Goal: Task Accomplishment & Management: Use online tool/utility

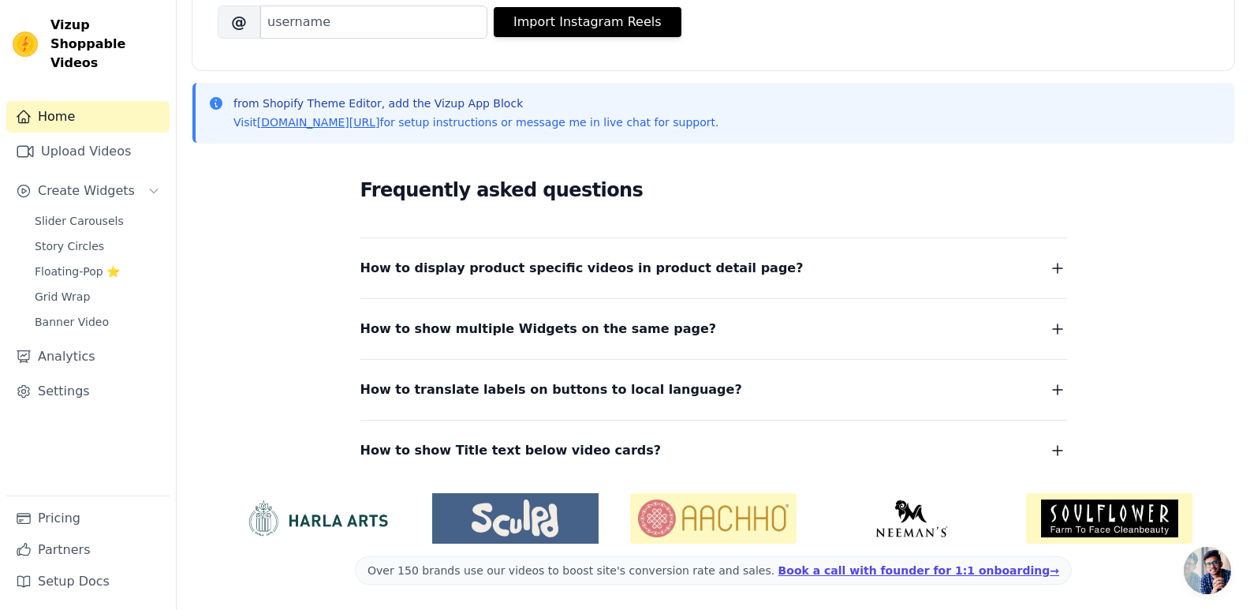
scroll to position [196, 0]
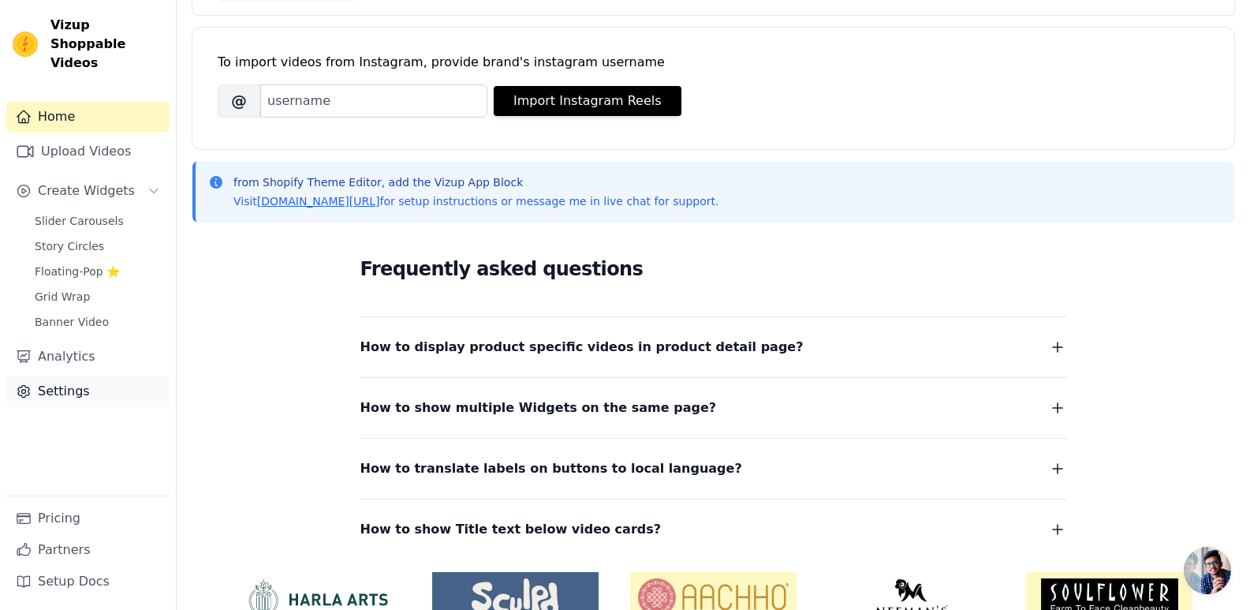
click at [85, 375] on link "Settings" at bounding box center [87, 391] width 163 height 32
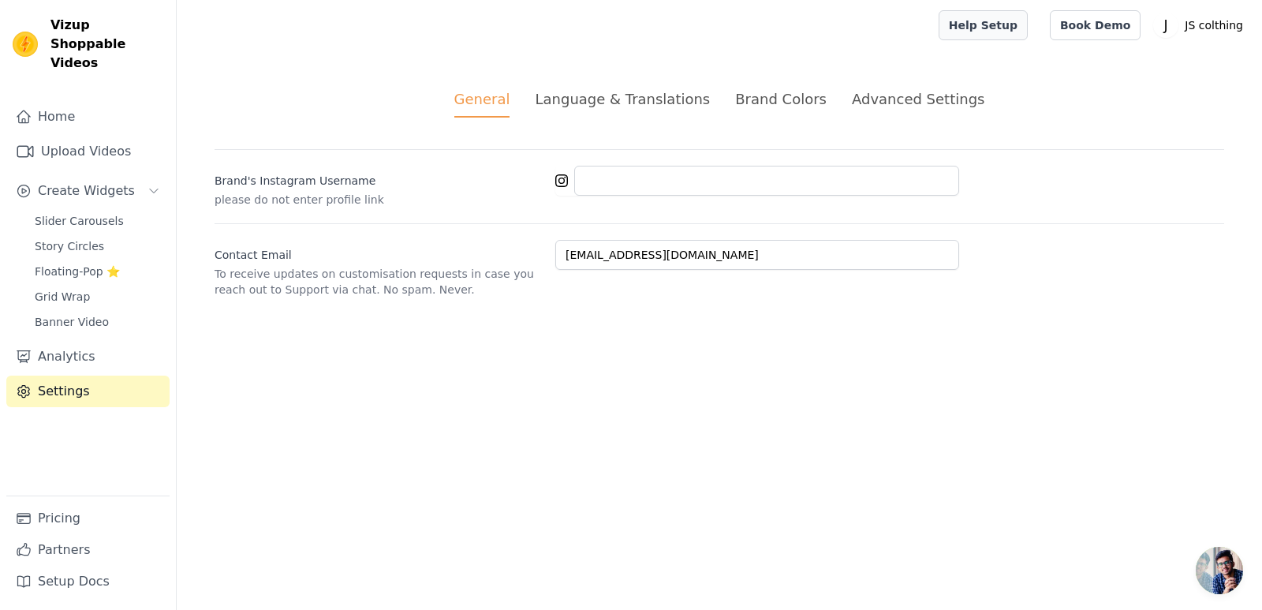
click at [995, 34] on link "Help Setup" at bounding box center [983, 25] width 89 height 30
click at [28, 110] on icon "Sidebar" at bounding box center [23, 116] width 13 height 12
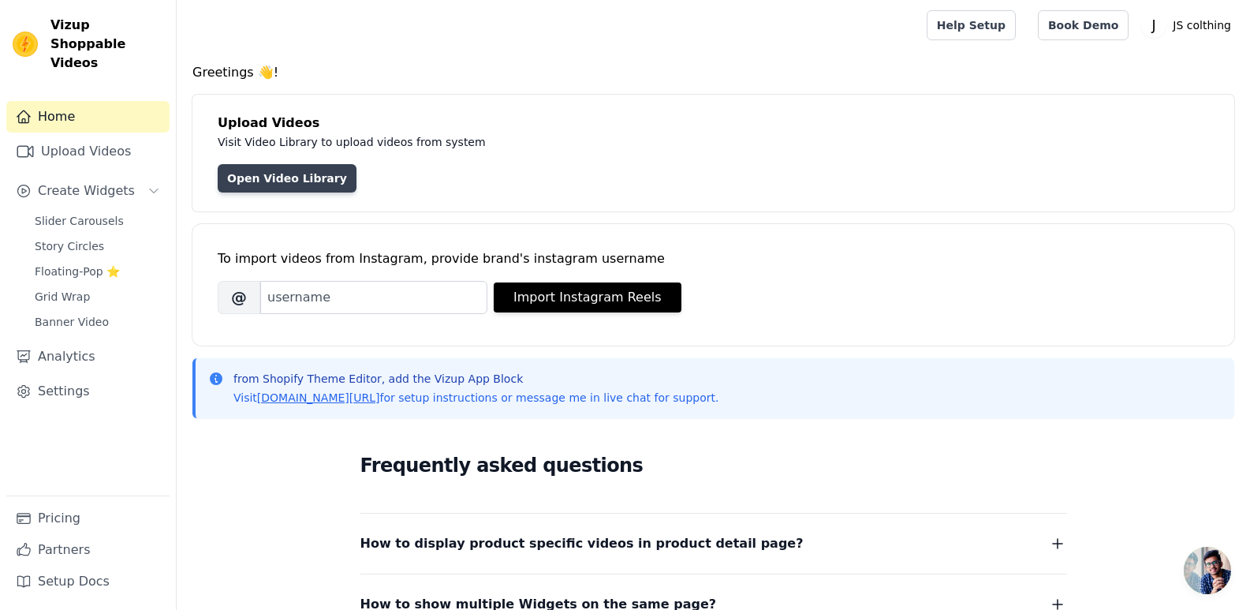
click at [268, 181] on link "Open Video Library" at bounding box center [287, 178] width 139 height 28
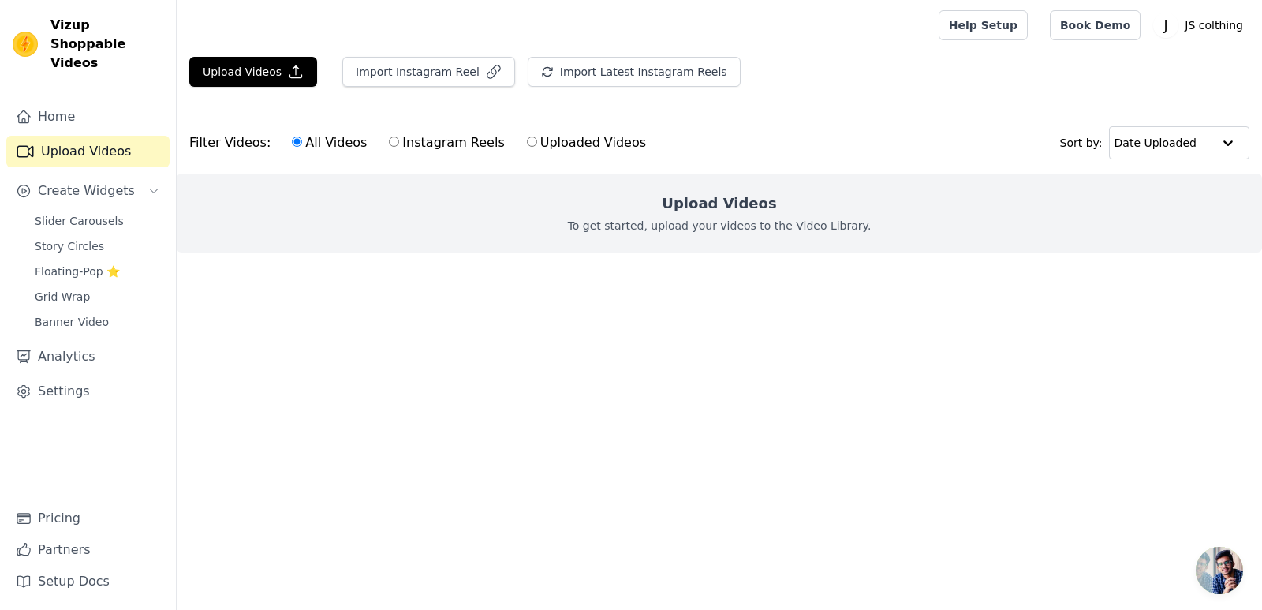
click at [449, 136] on label "Instagram Reels" at bounding box center [446, 143] width 117 height 21
click at [399, 136] on input "Instagram Reels" at bounding box center [394, 141] width 10 height 10
radio input "true"
click at [292, 144] on input "All Videos" at bounding box center [297, 141] width 10 height 10
radio input "true"
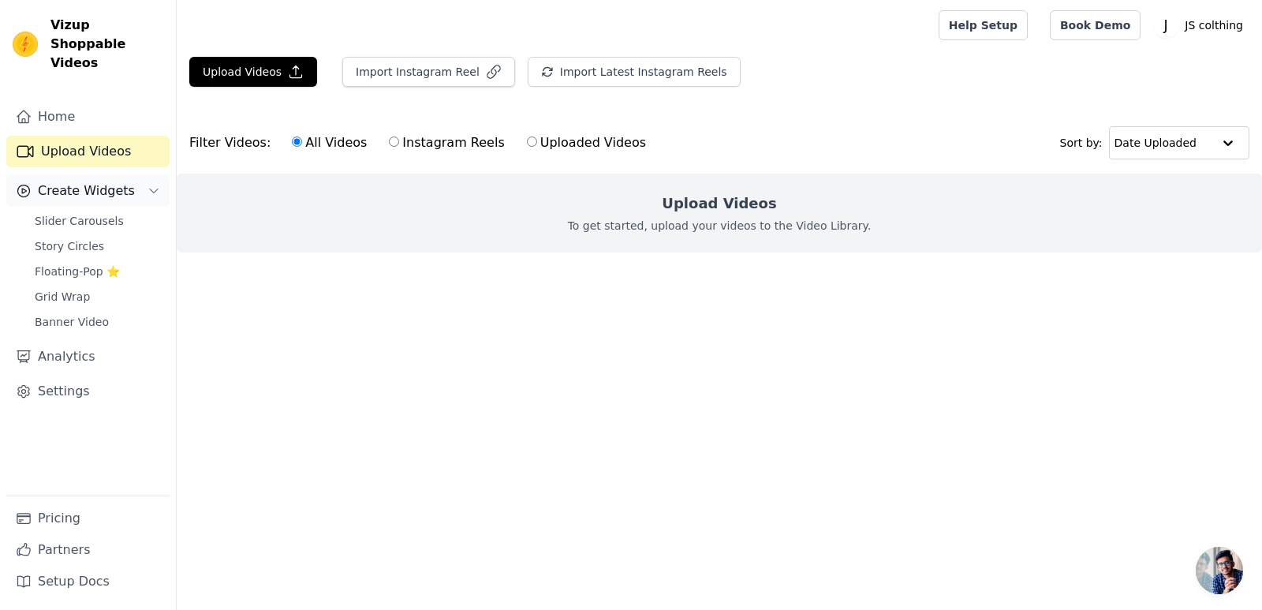
click at [92, 181] on span "Create Widgets" at bounding box center [86, 190] width 97 height 19
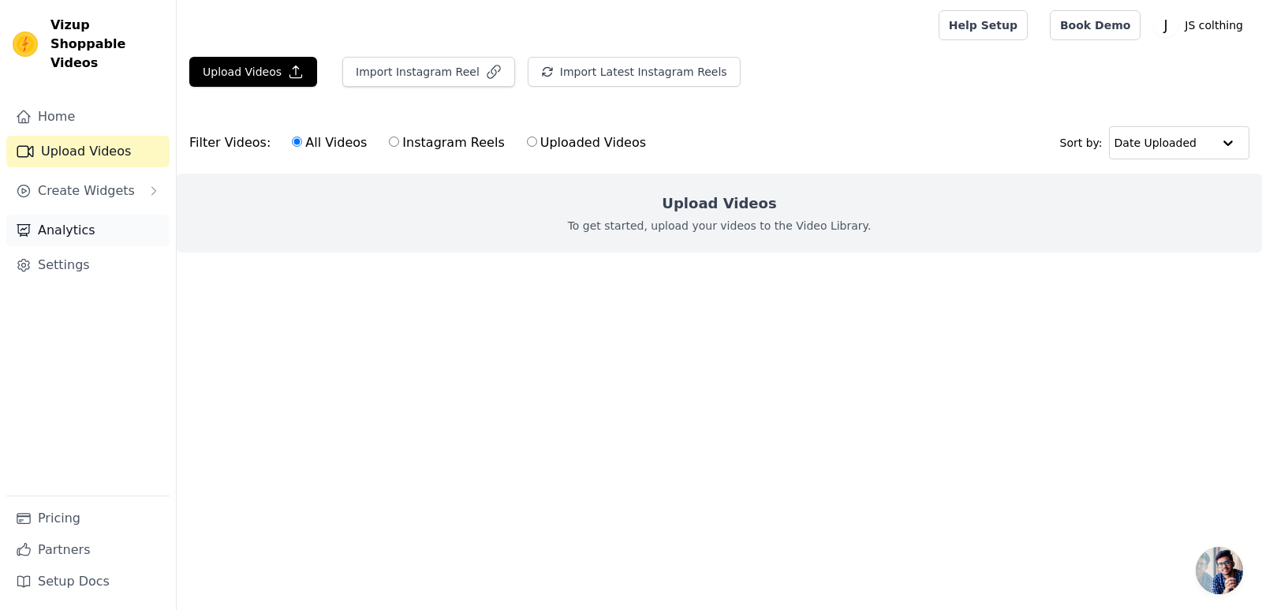
click at [49, 215] on link "Analytics" at bounding box center [87, 231] width 163 height 32
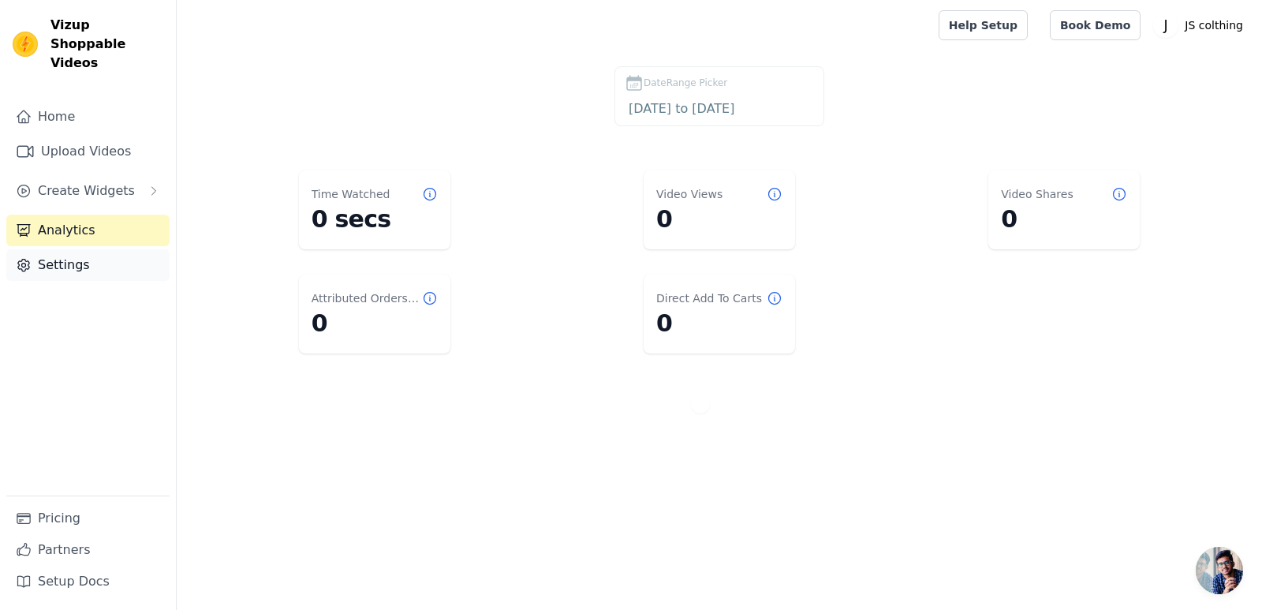
click at [48, 249] on link "Settings" at bounding box center [87, 265] width 163 height 32
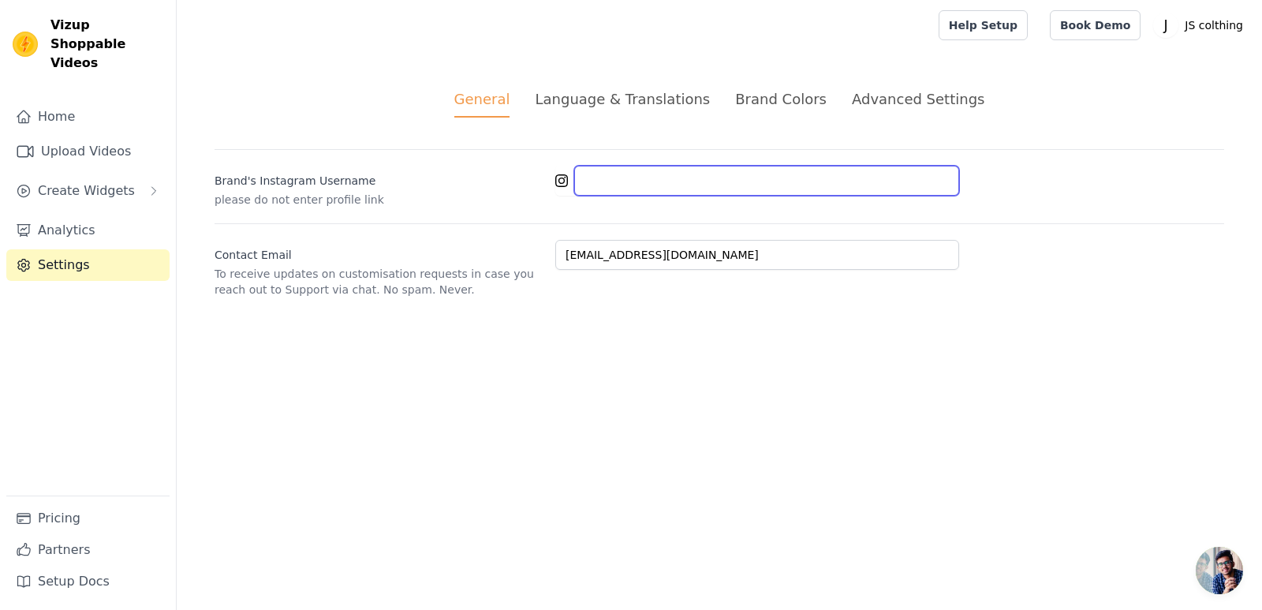
click at [609, 184] on input "Brand's Instagram Username" at bounding box center [766, 181] width 385 height 30
paste input "js.garments.online_"
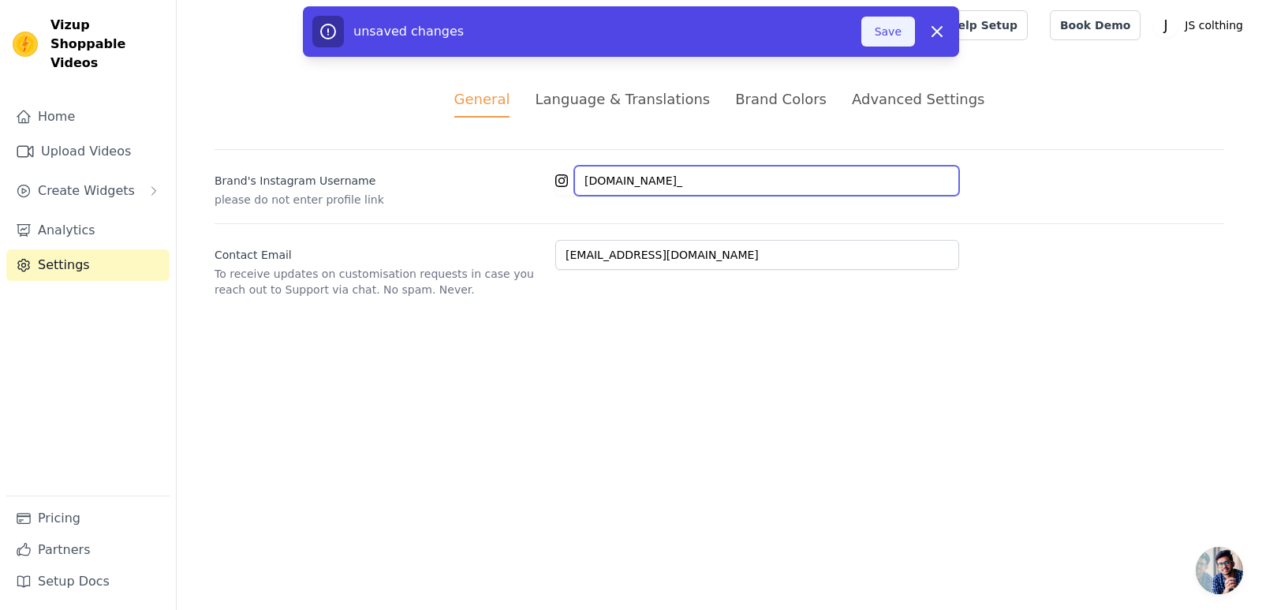
type input "js.garments.online_"
click at [881, 37] on button "Save" at bounding box center [888, 32] width 54 height 30
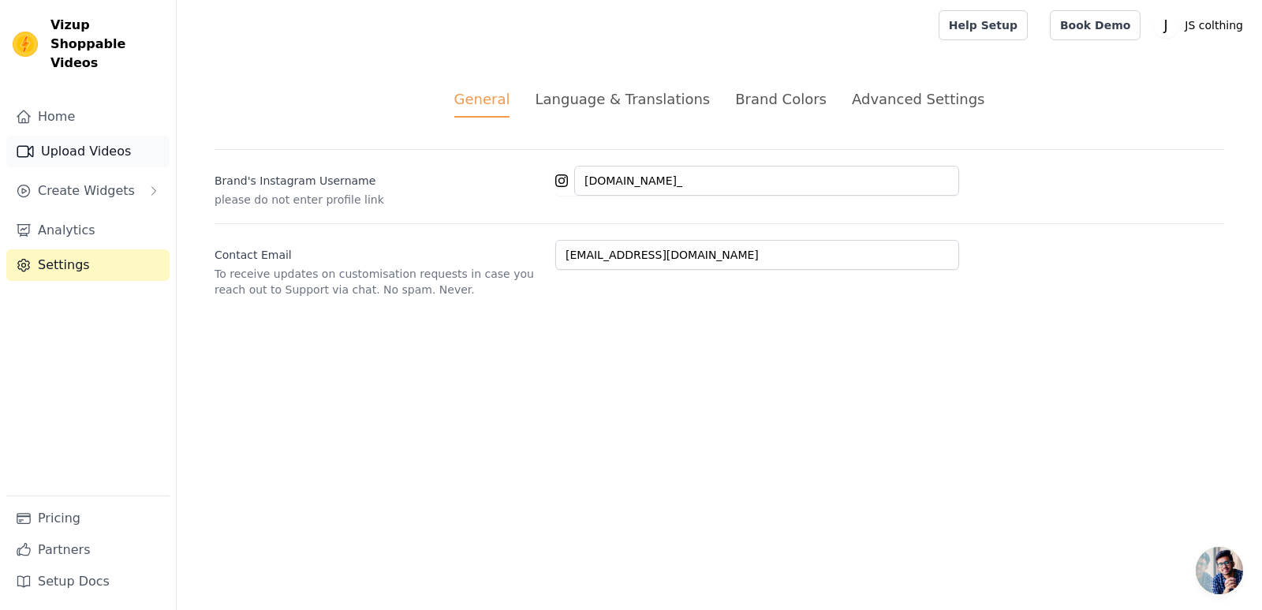
click at [95, 136] on link "Upload Videos" at bounding box center [87, 152] width 163 height 32
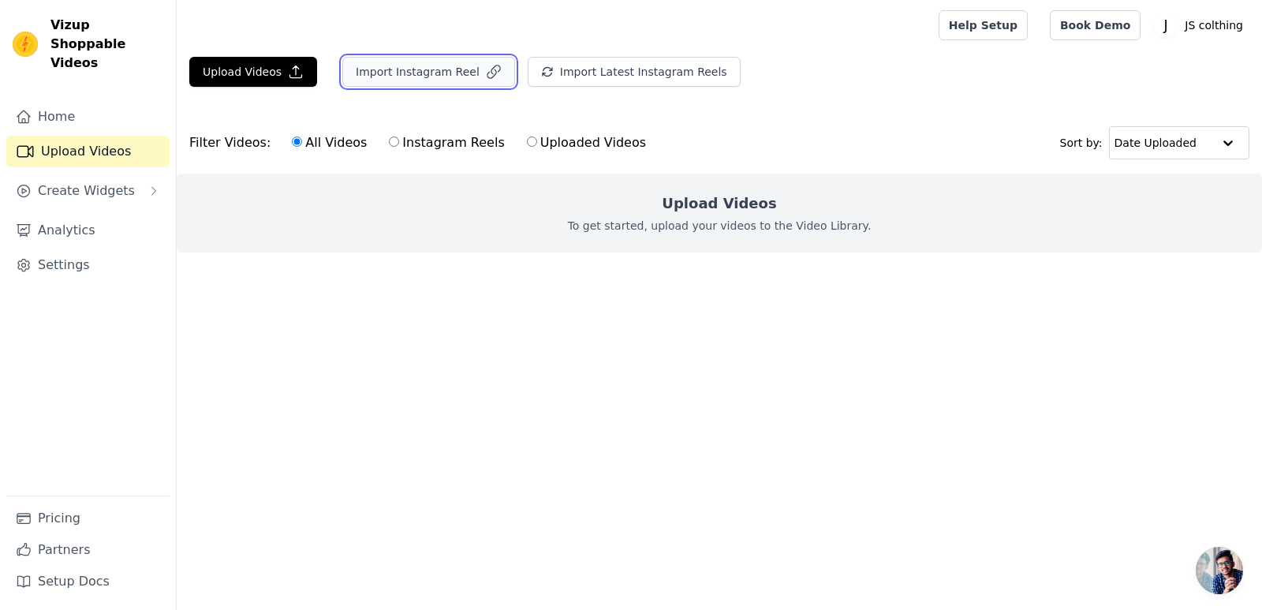
click at [380, 81] on button "Import Instagram Reel" at bounding box center [428, 72] width 173 height 30
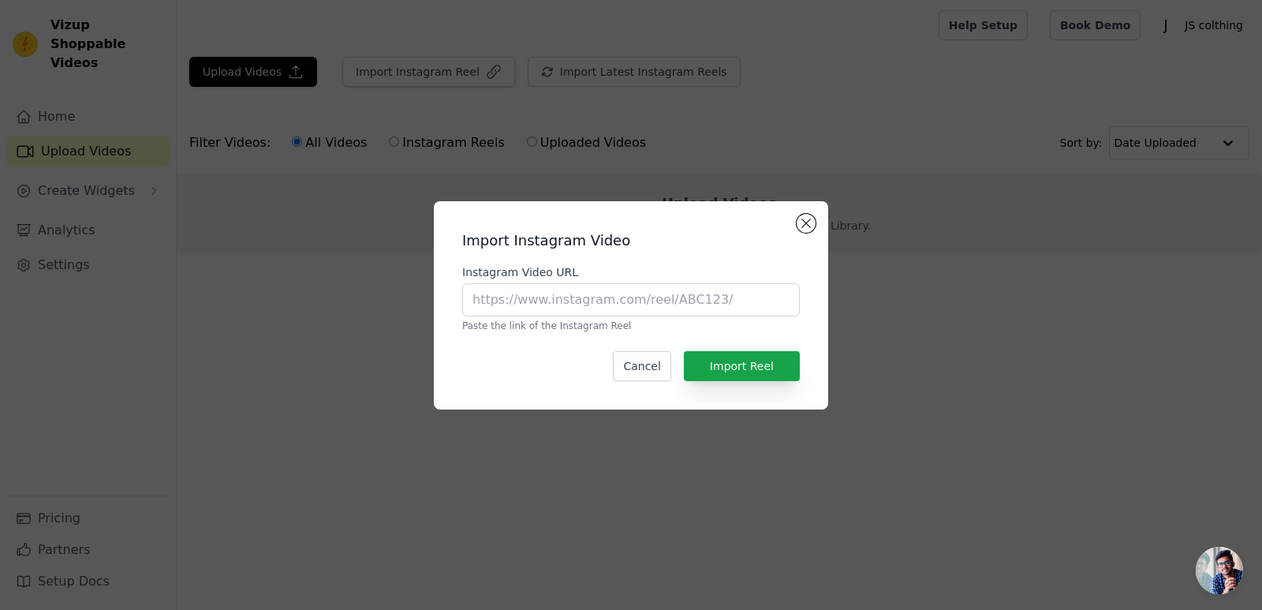
click at [558, 319] on p "Paste the link of the Instagram Reel" at bounding box center [631, 325] width 338 height 13
click at [571, 305] on input "Instagram Video URL" at bounding box center [631, 299] width 338 height 33
paste input "https://www.instagram.com/js.garments.online_?igsh=MTQ0M25nNjRyaWF0Yw=="
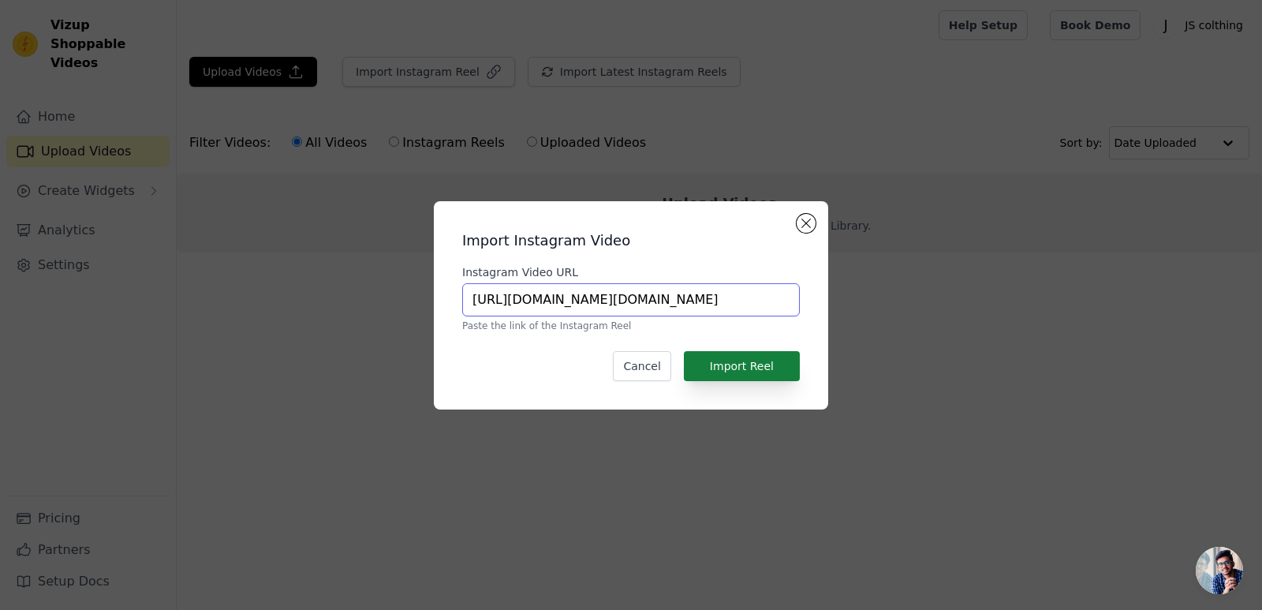
type input "https://www.instagram.com/js.garments.online_?igsh=MTQ0M25nNjRyaWF0Yw=="
click at [739, 368] on button "Import Reel" at bounding box center [742, 366] width 116 height 30
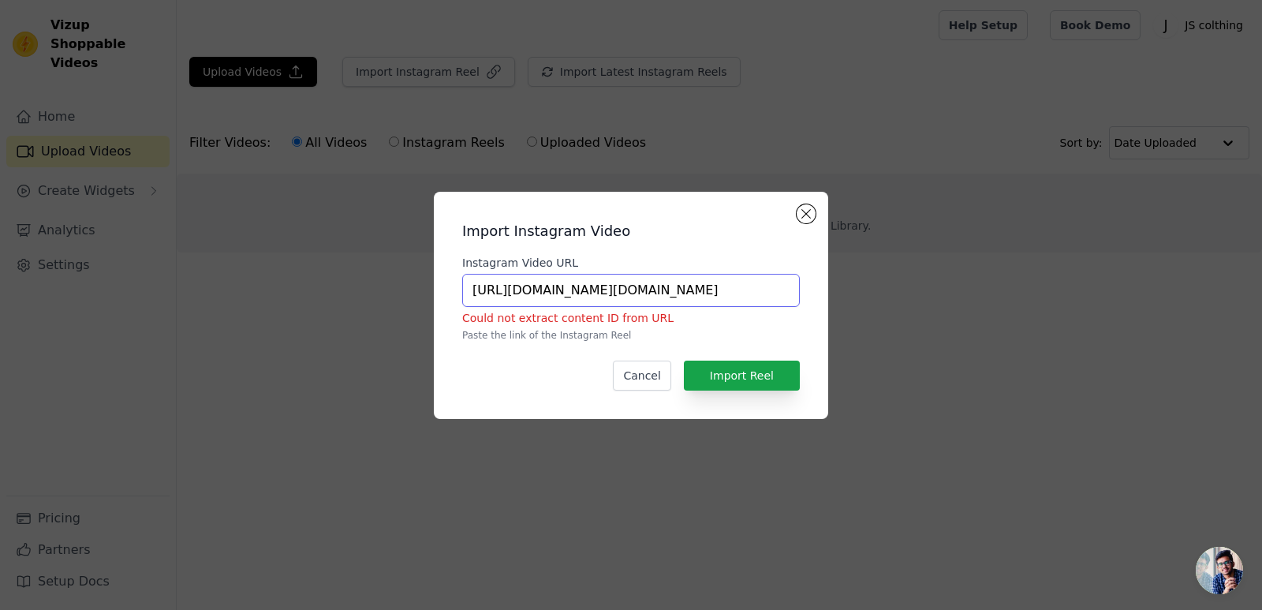
scroll to position [0, 141]
drag, startPoint x: 473, startPoint y: 289, endPoint x: 789, endPoint y: 297, distance: 315.6
click at [789, 297] on input "https://www.instagram.com/js.garments.online_?igsh=MTQ0M25nNjRyaWF0Yw==" at bounding box center [631, 290] width 338 height 33
click at [640, 383] on button "Cancel" at bounding box center [642, 375] width 58 height 30
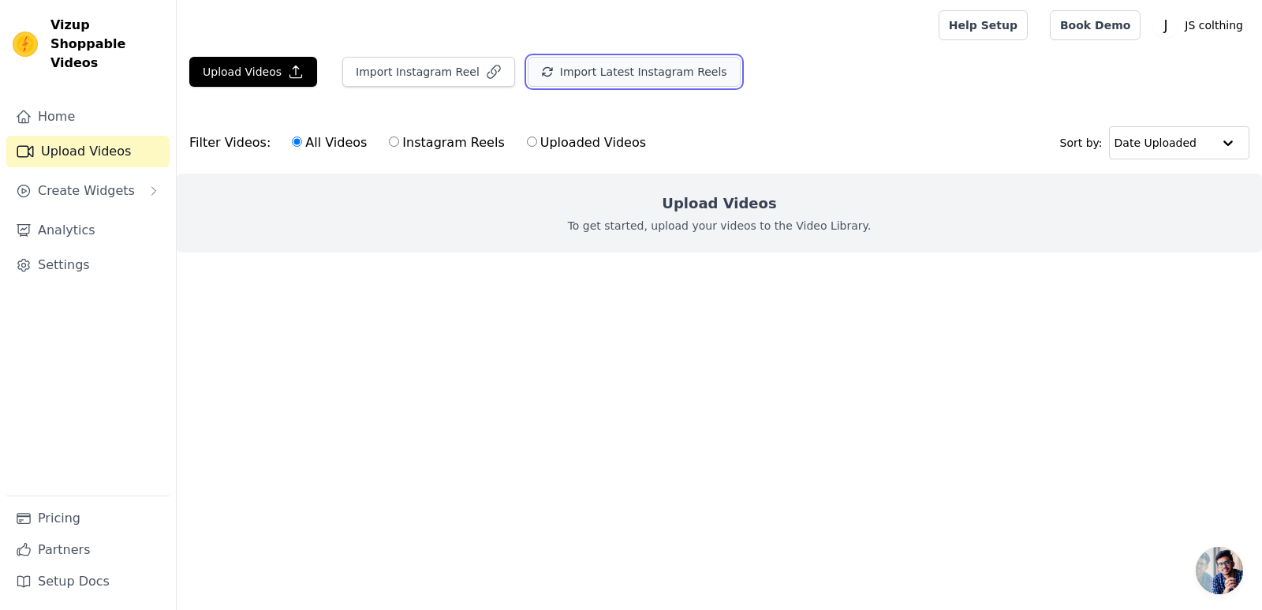
click at [572, 77] on button "Import Latest Instagram Reels" at bounding box center [634, 72] width 213 height 30
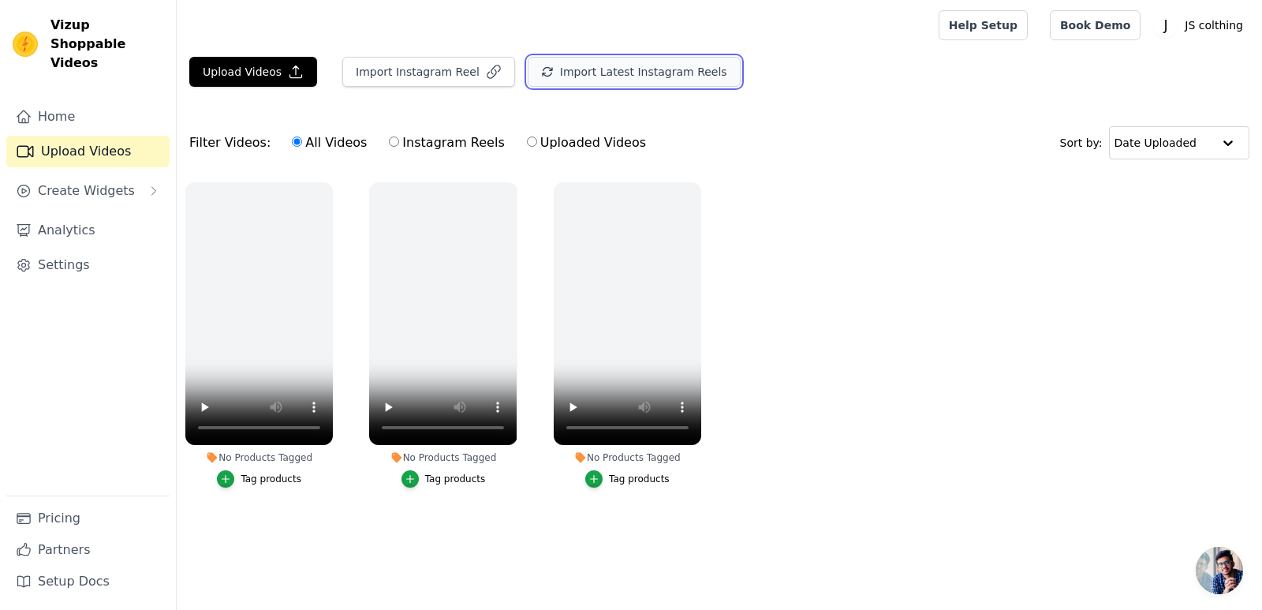
click at [554, 71] on button "Import Latest Instagram Reels" at bounding box center [634, 72] width 213 height 30
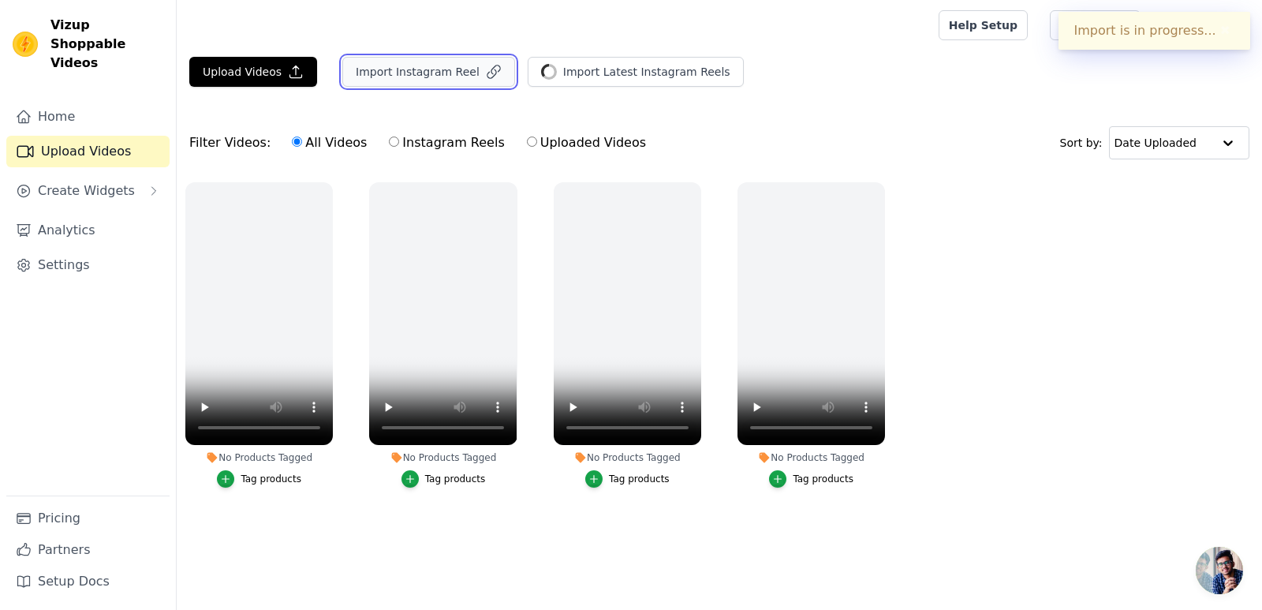
click at [428, 71] on button "Import Instagram Reel" at bounding box center [428, 72] width 173 height 30
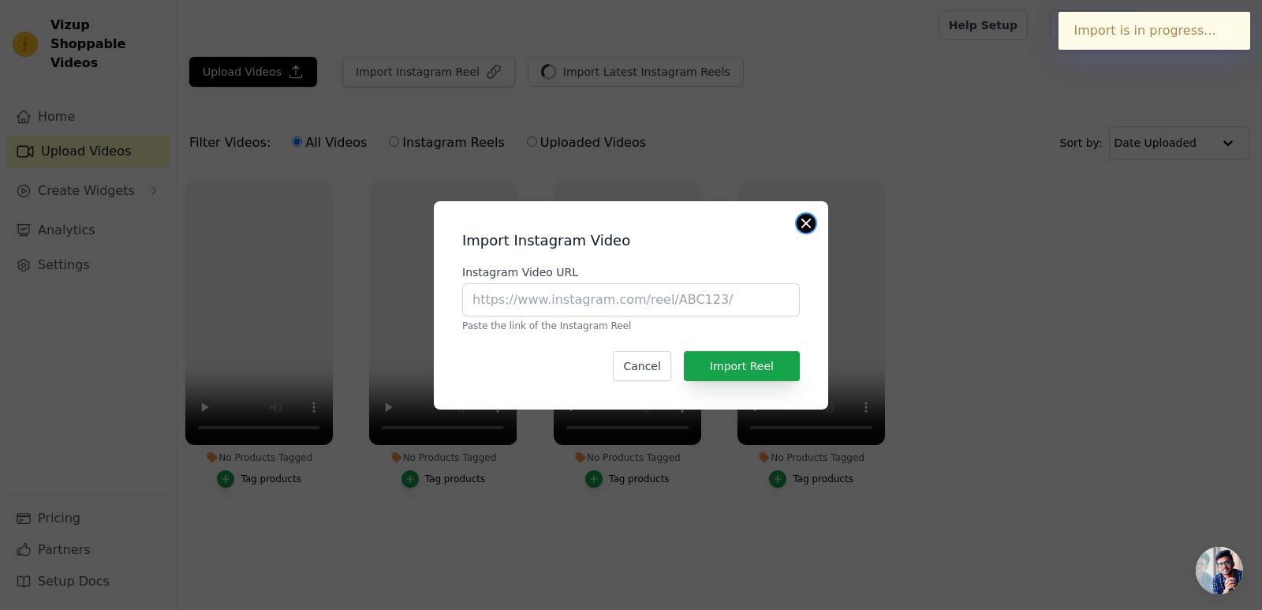
click at [806, 226] on button "Close modal" at bounding box center [806, 223] width 19 height 19
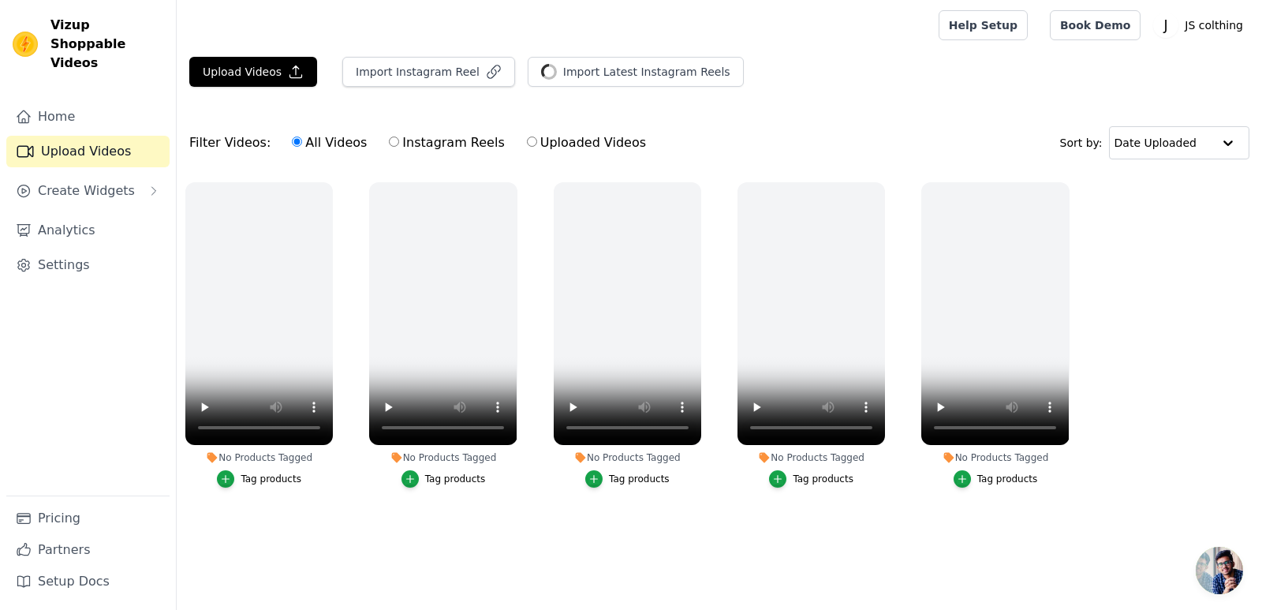
click at [264, 46] on div at bounding box center [554, 25] width 730 height 50
click at [257, 65] on button "Upload Videos" at bounding box center [253, 72] width 128 height 30
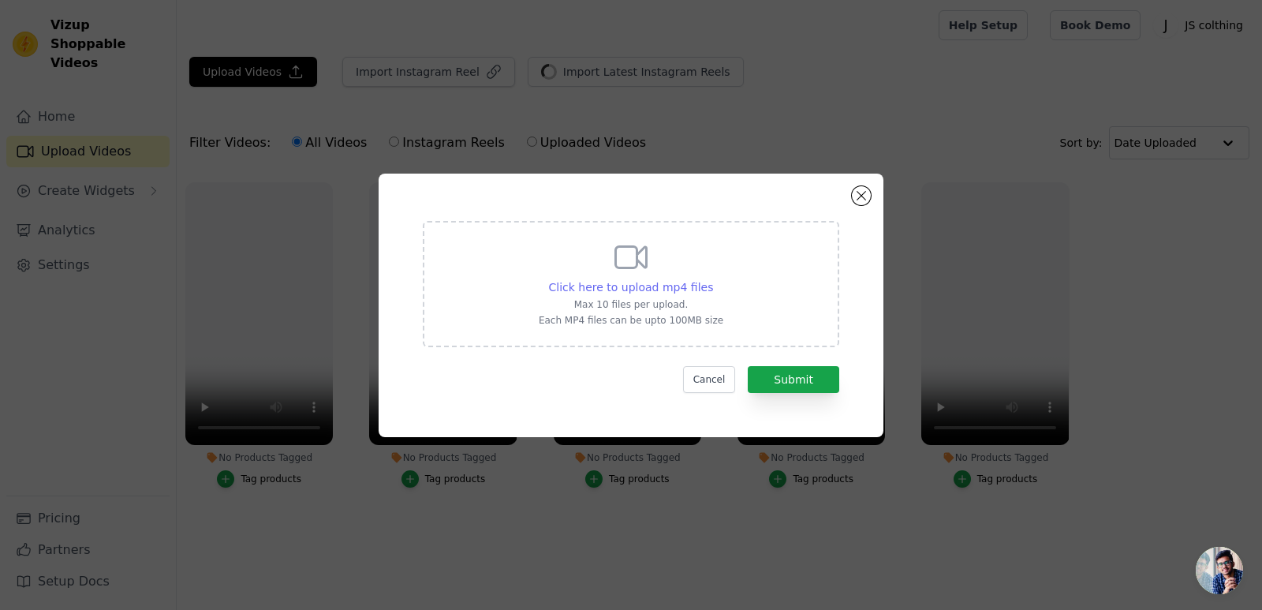
click at [667, 291] on span "Click here to upload mp4 files" at bounding box center [631, 287] width 165 height 13
click at [712, 279] on input "Click here to upload mp4 files Max 10 files per upload. Each MP4 files can be u…" at bounding box center [712, 278] width 1 height 1
click at [715, 390] on button "Cancel" at bounding box center [709, 379] width 53 height 27
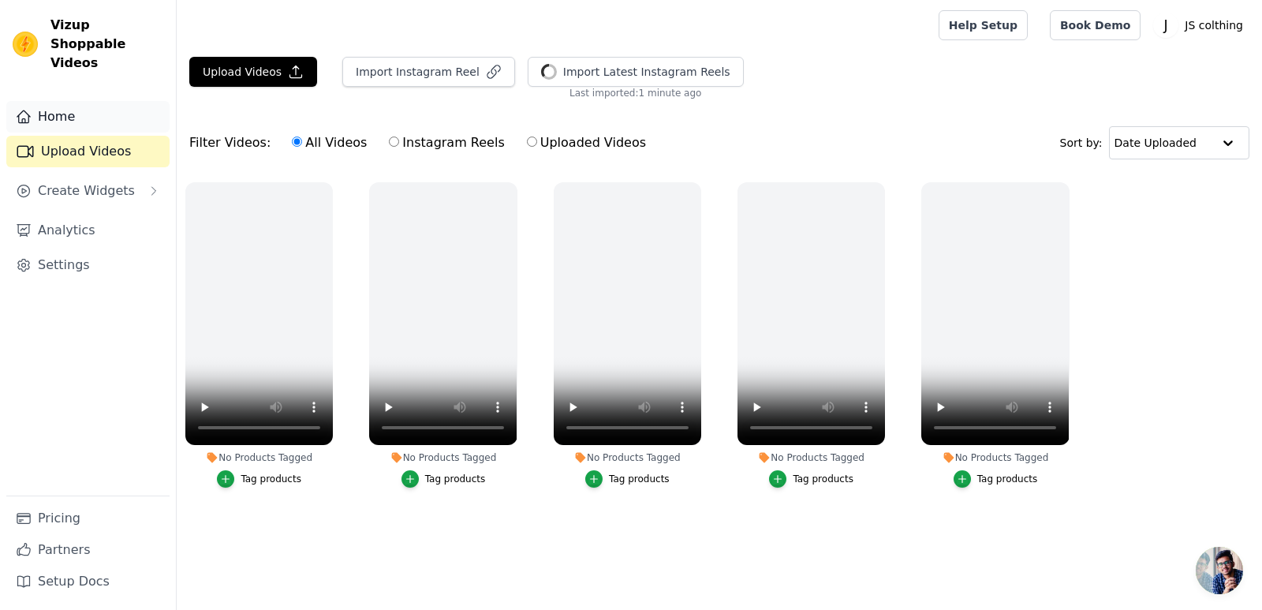
click at [45, 101] on link "Home" at bounding box center [87, 117] width 163 height 32
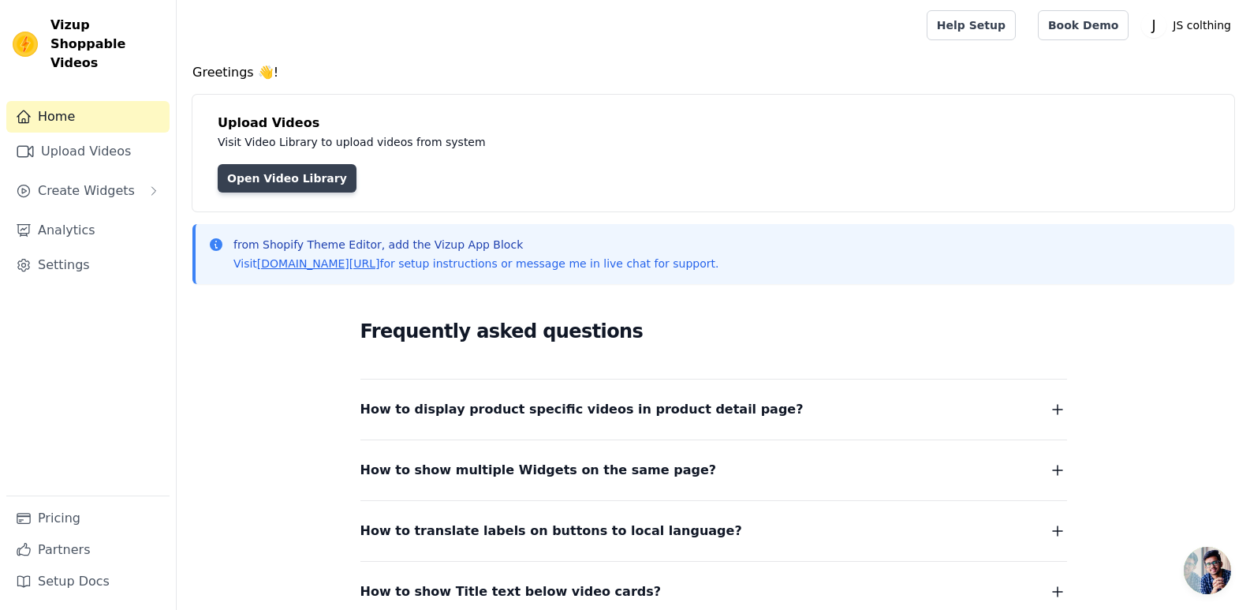
click at [300, 185] on link "Open Video Library" at bounding box center [287, 178] width 139 height 28
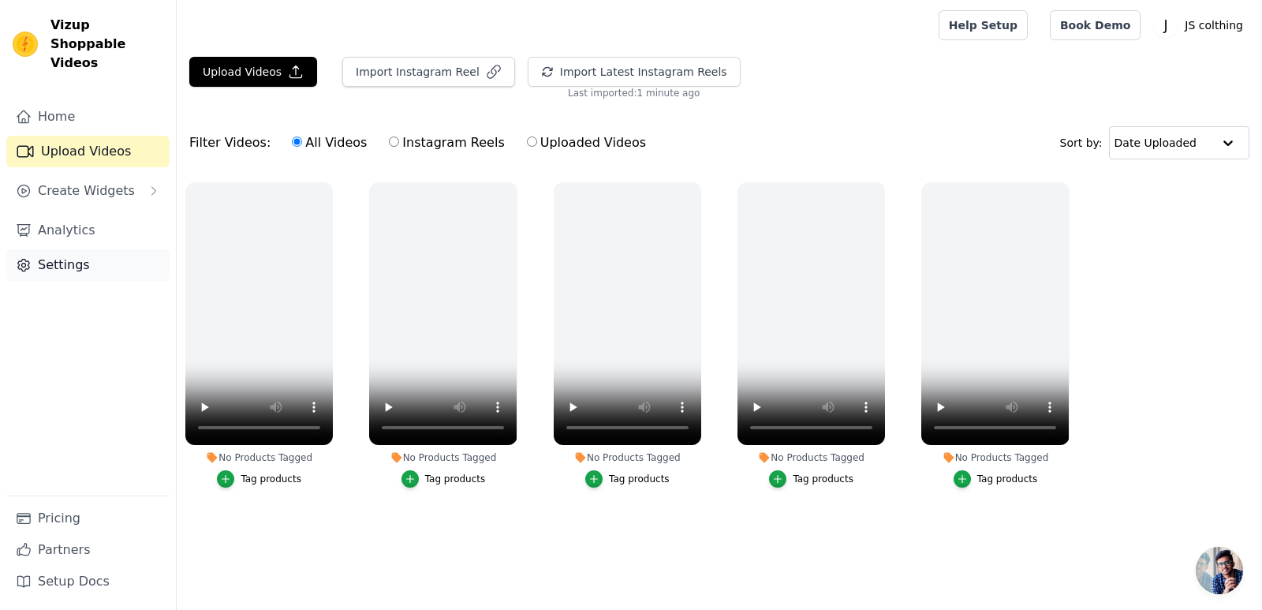
click at [87, 249] on link "Settings" at bounding box center [87, 265] width 163 height 32
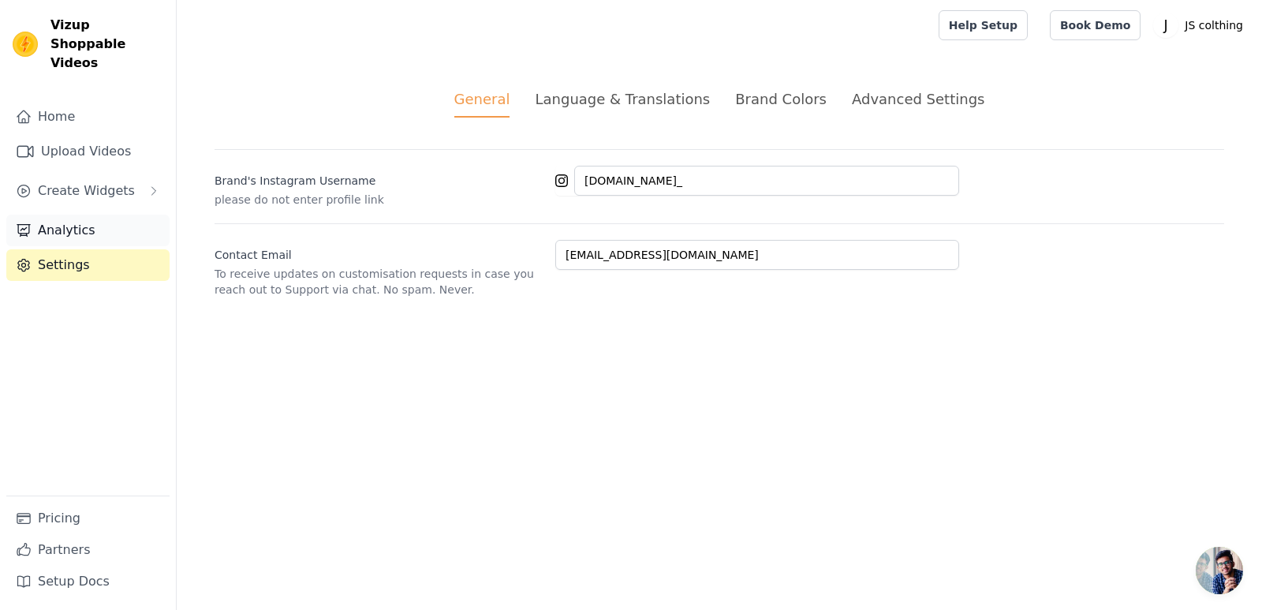
click at [64, 215] on link "Analytics" at bounding box center [87, 231] width 163 height 32
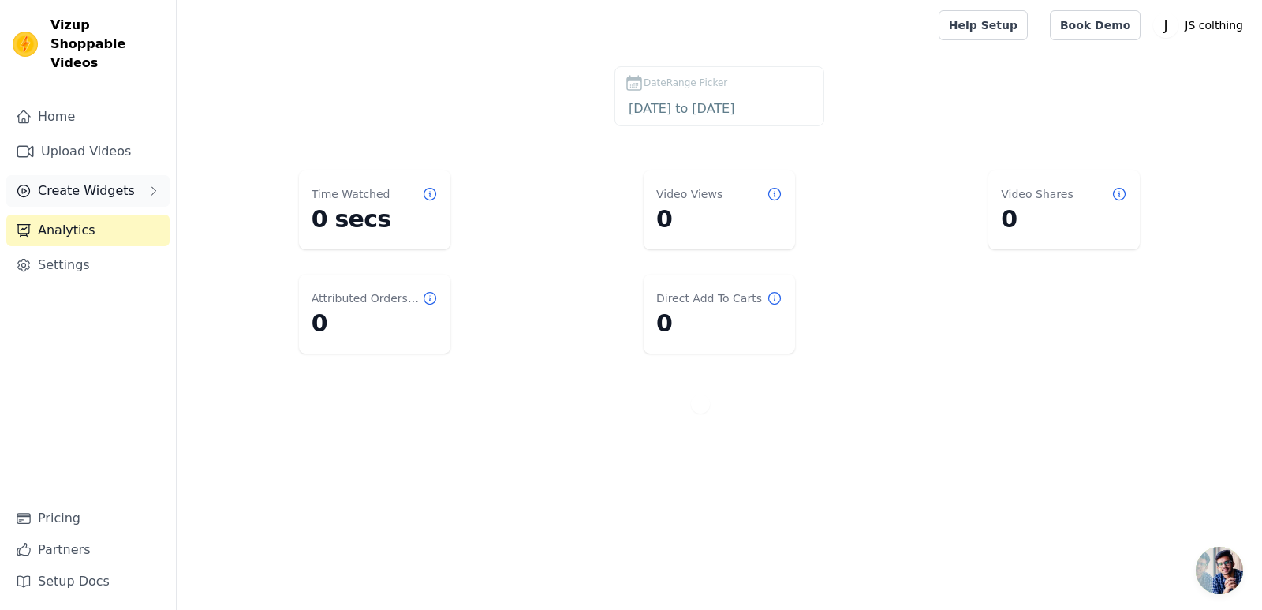
click at [77, 181] on span "Create Widgets" at bounding box center [86, 190] width 97 height 19
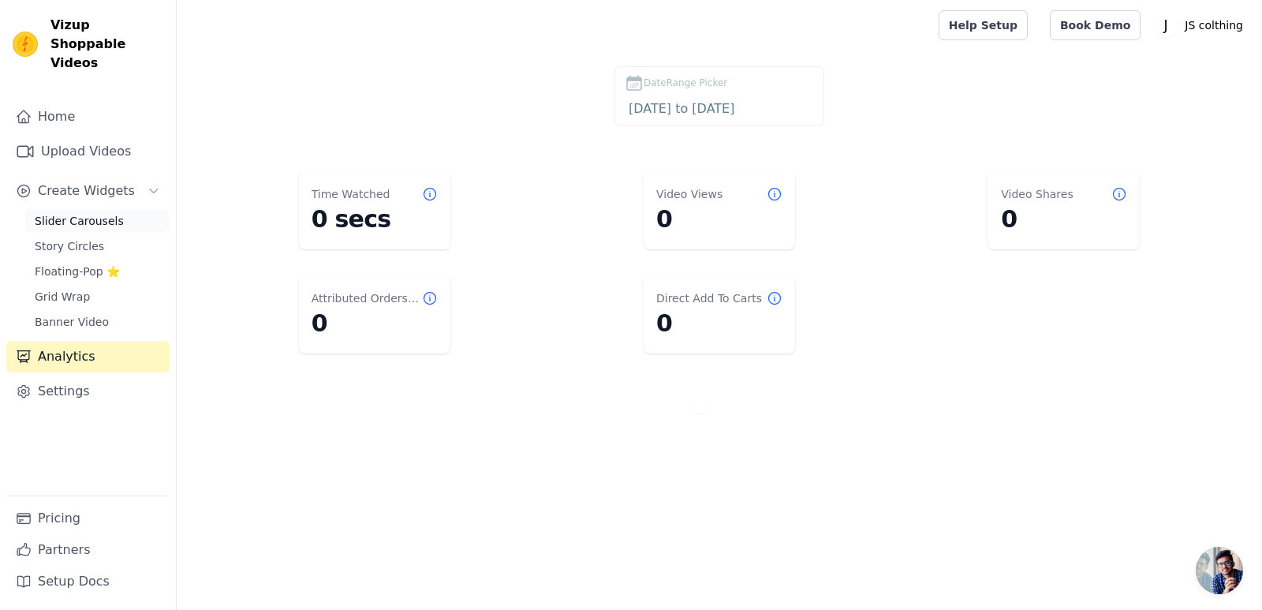
click at [75, 213] on span "Slider Carousels" at bounding box center [79, 221] width 89 height 16
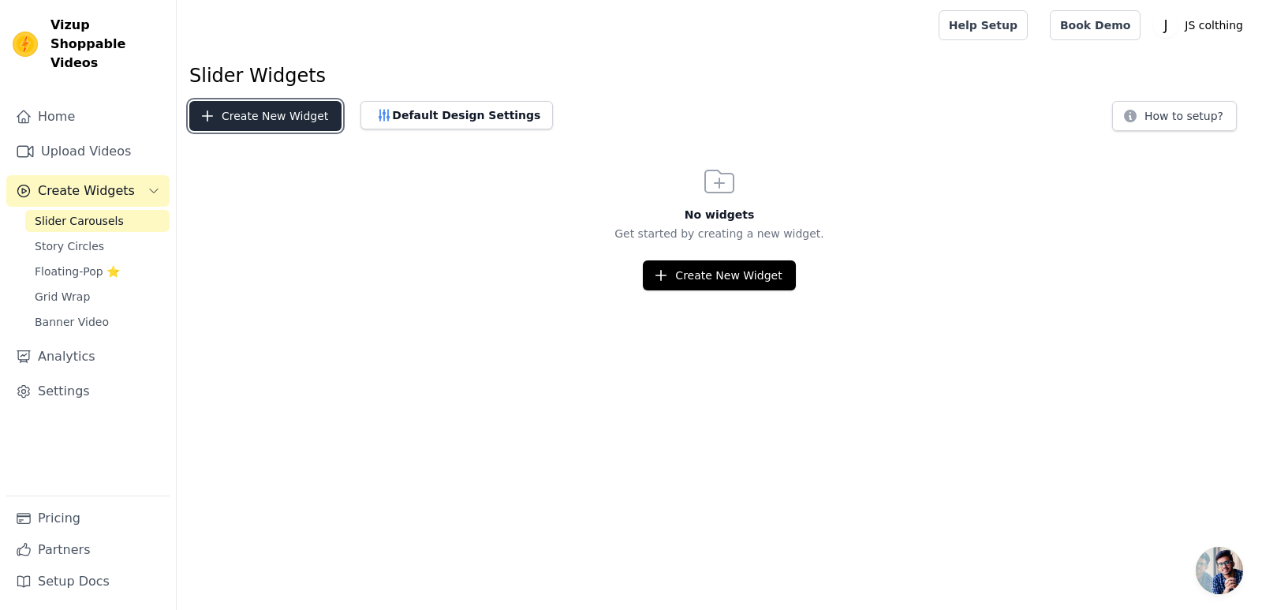
click at [240, 118] on button "Create New Widget" at bounding box center [265, 116] width 152 height 30
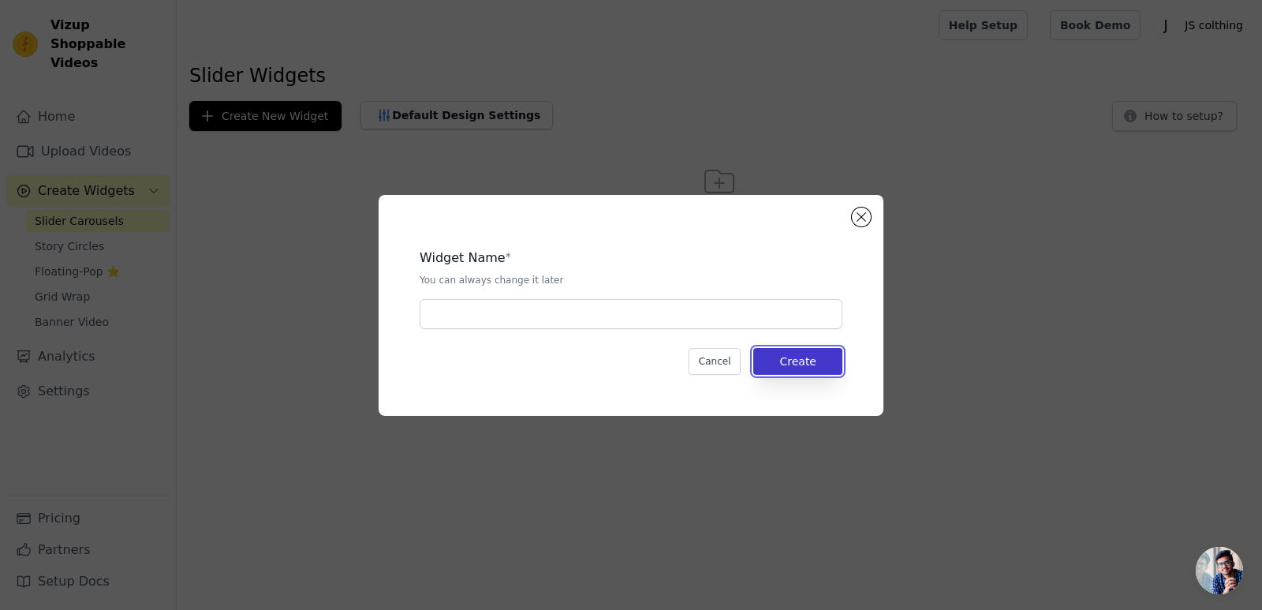
click at [805, 369] on button "Create" at bounding box center [797, 361] width 89 height 27
click at [859, 218] on button "Close modal" at bounding box center [861, 216] width 19 height 19
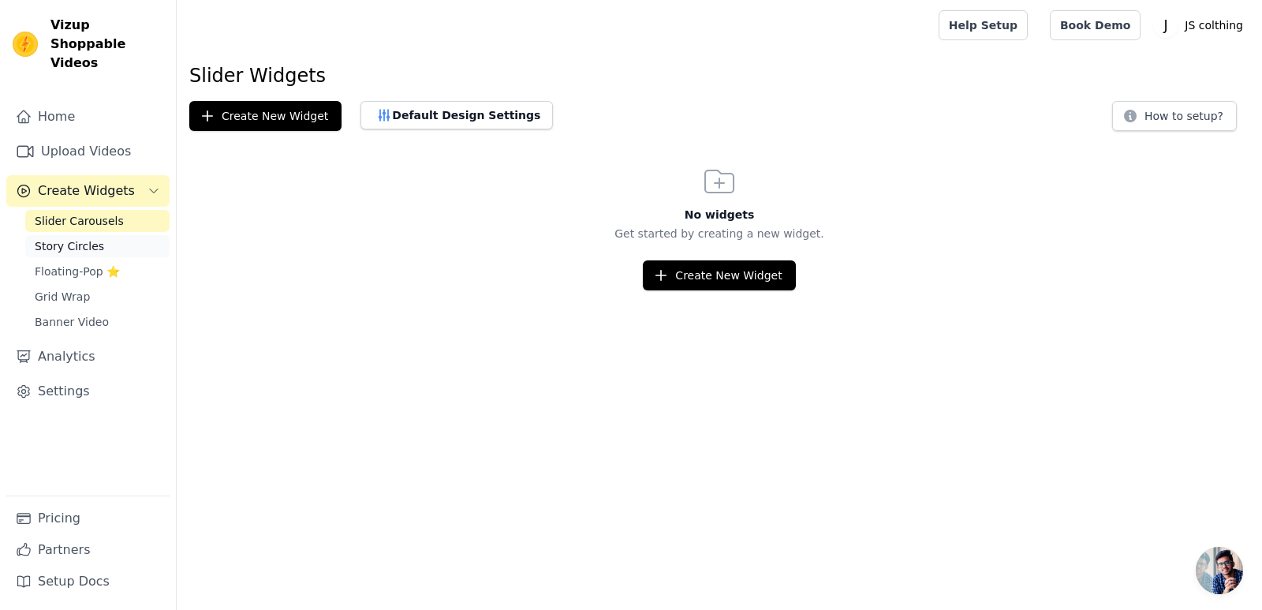
click at [78, 238] on span "Story Circles" at bounding box center [69, 246] width 69 height 16
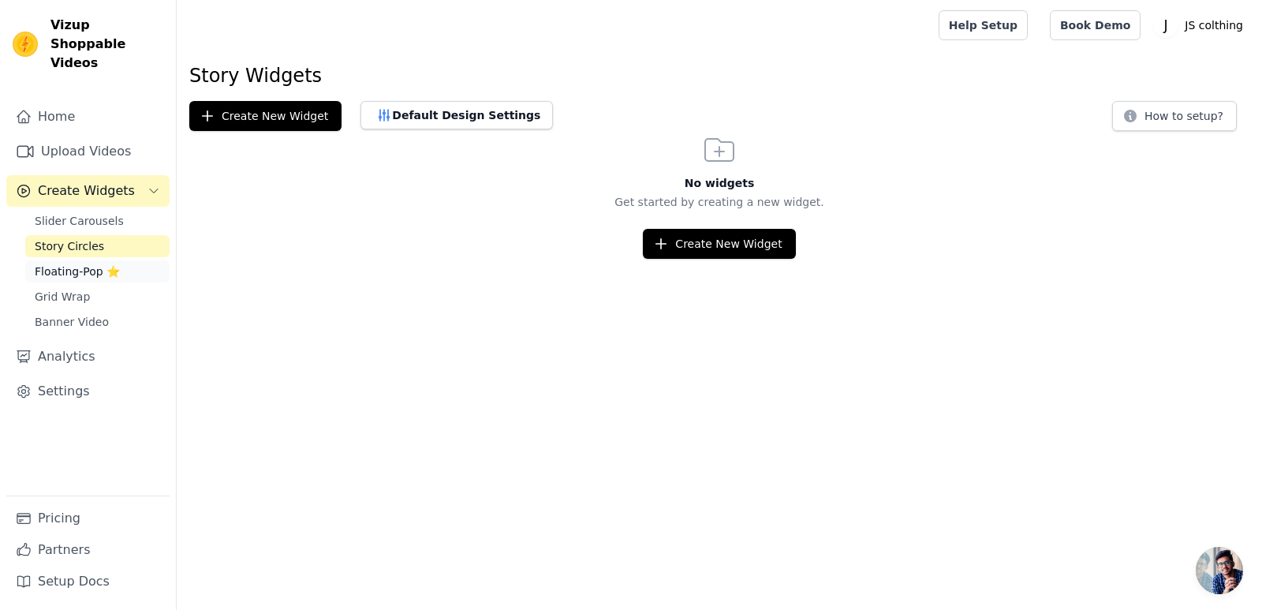
click at [58, 263] on span "Floating-Pop ⭐" at bounding box center [77, 271] width 85 height 16
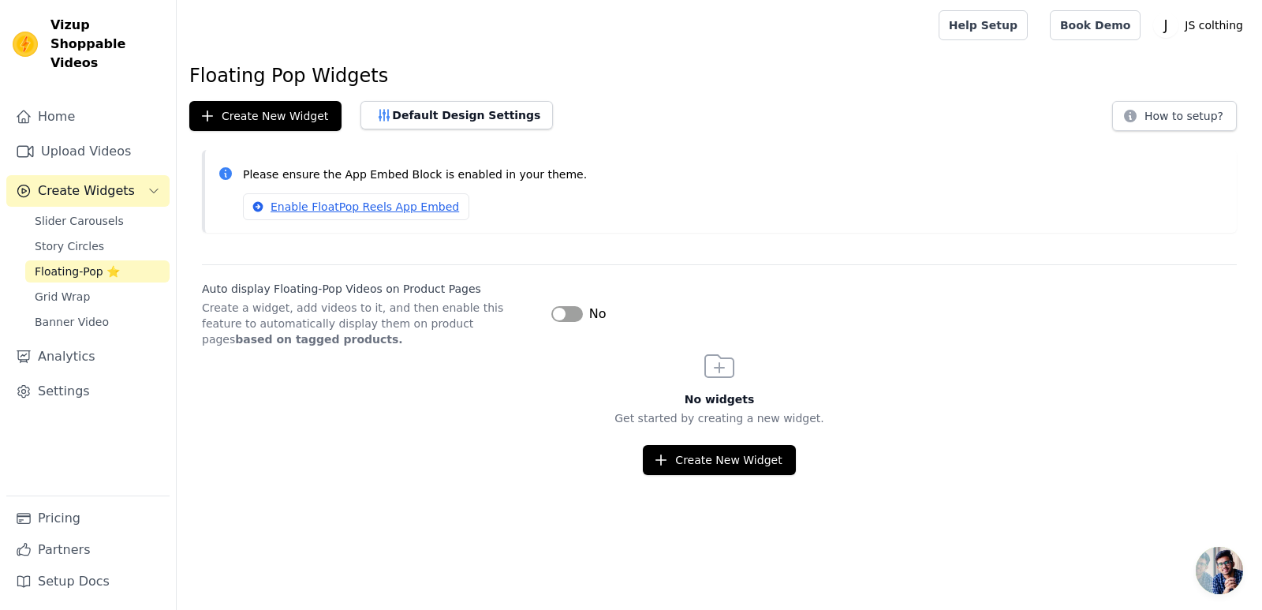
click at [578, 316] on button "Label" at bounding box center [567, 314] width 32 height 16
click at [575, 316] on button "Label" at bounding box center [567, 314] width 32 height 16
click at [65, 289] on span "Grid Wrap" at bounding box center [62, 297] width 55 height 16
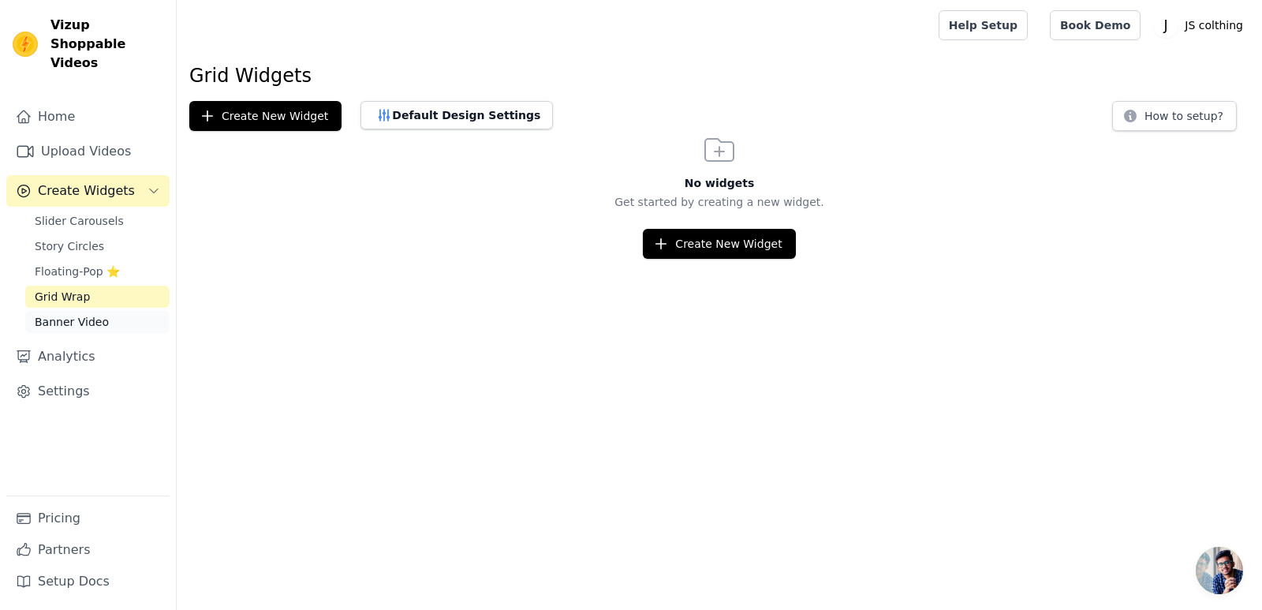
click at [56, 314] on span "Banner Video" at bounding box center [72, 322] width 74 height 16
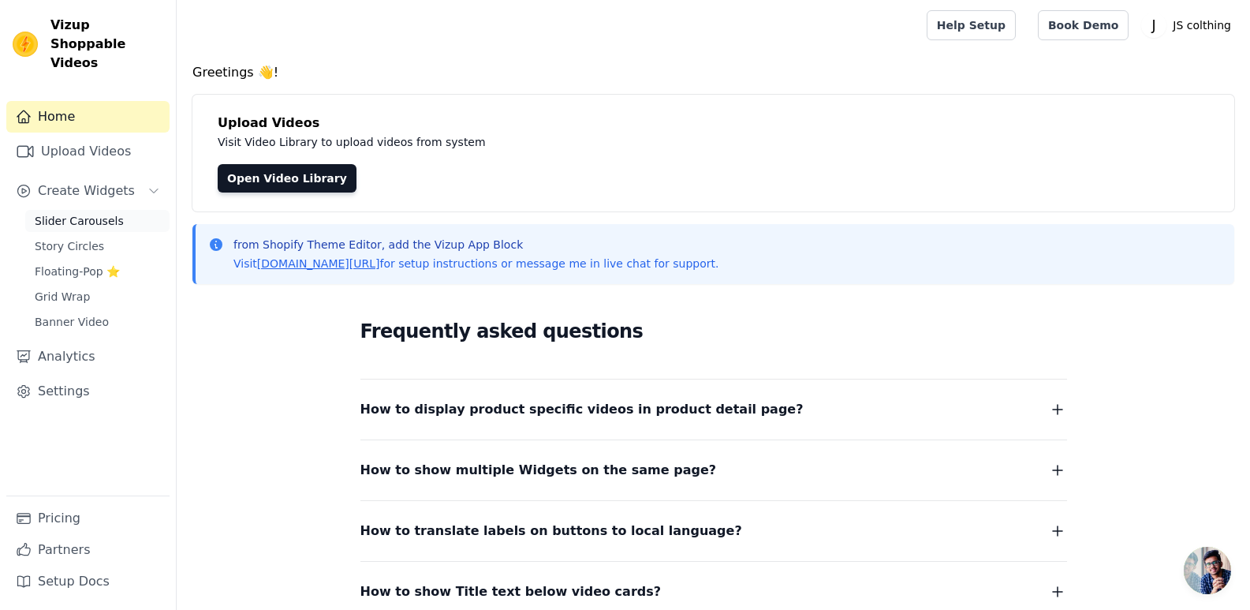
click at [95, 213] on span "Slider Carousels" at bounding box center [79, 221] width 89 height 16
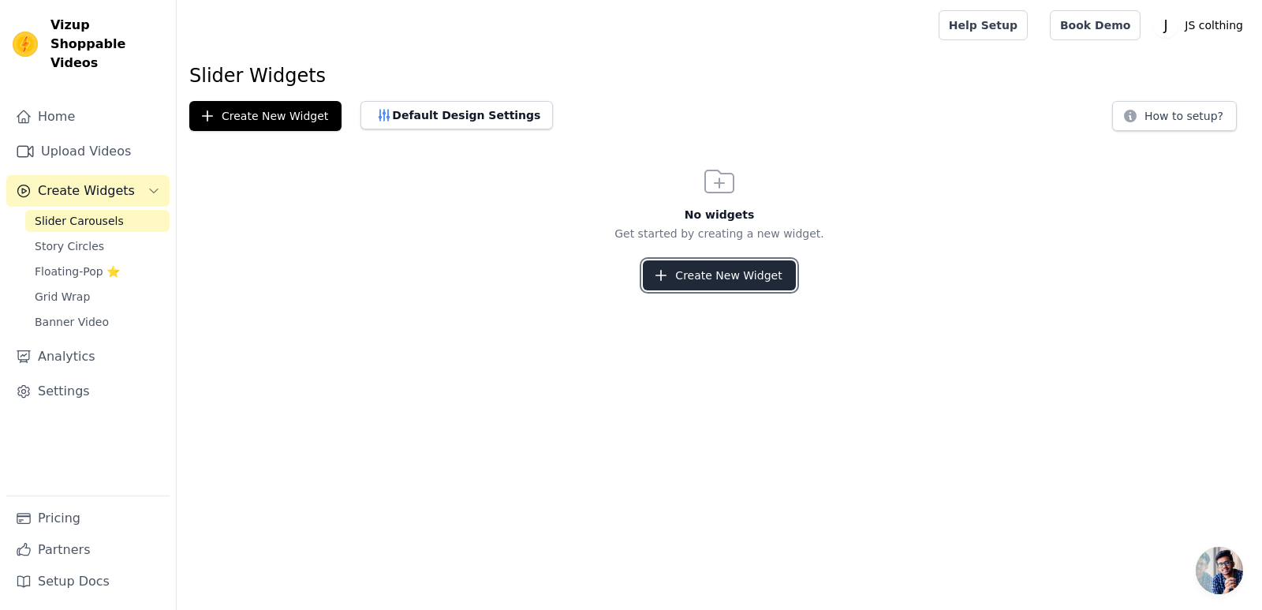
click at [693, 271] on button "Create New Widget" at bounding box center [719, 275] width 152 height 30
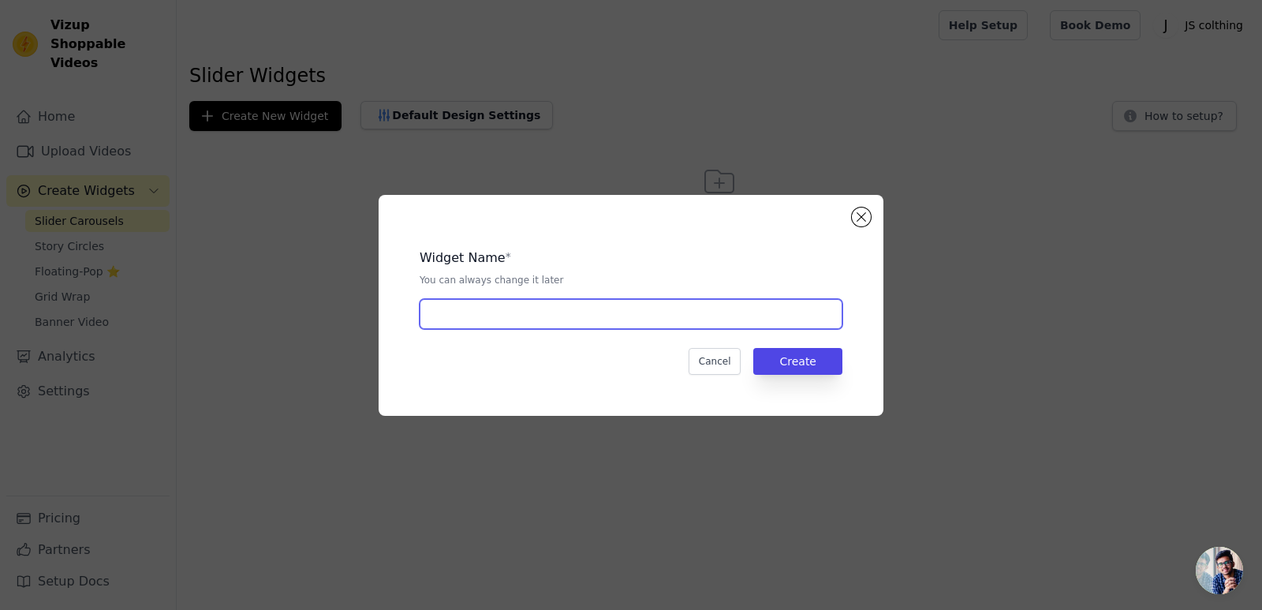
click at [461, 327] on input "text" at bounding box center [631, 314] width 423 height 30
drag, startPoint x: 499, startPoint y: 319, endPoint x: 343, endPoint y: 319, distance: 156.2
click at [353, 320] on div "Widget Name * You can always change it later kurti Cancel Create" at bounding box center [631, 305] width 1212 height 271
paste input "Pakistani cordset"
type input "Pakistani cordset"
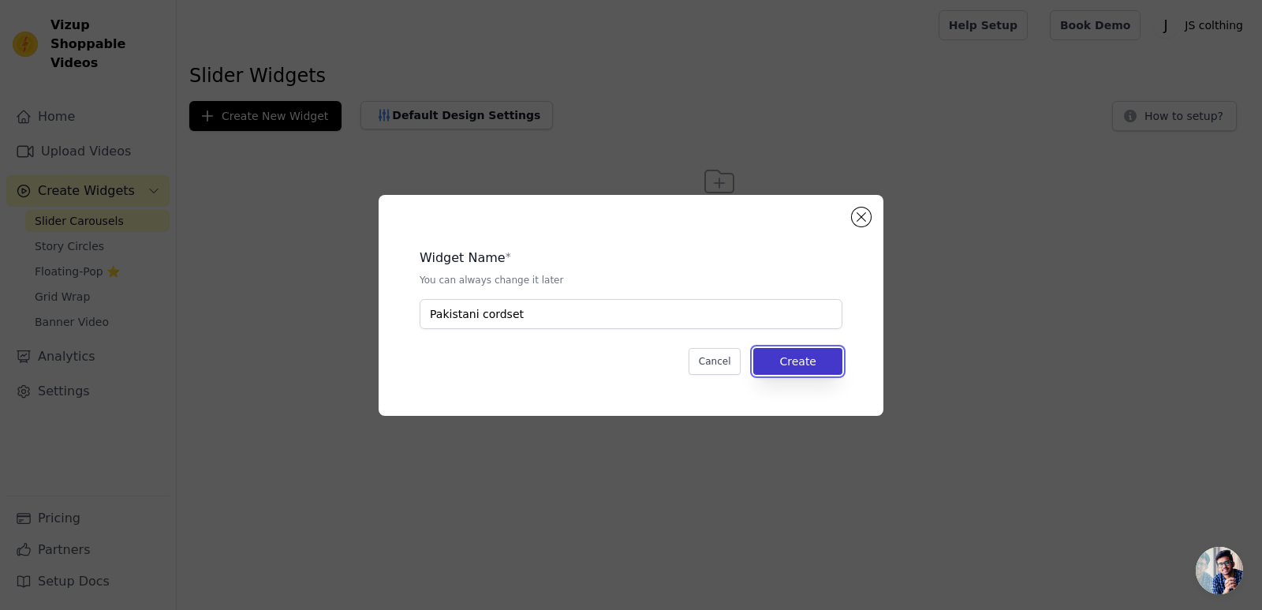
click at [794, 359] on button "Create" at bounding box center [797, 361] width 89 height 27
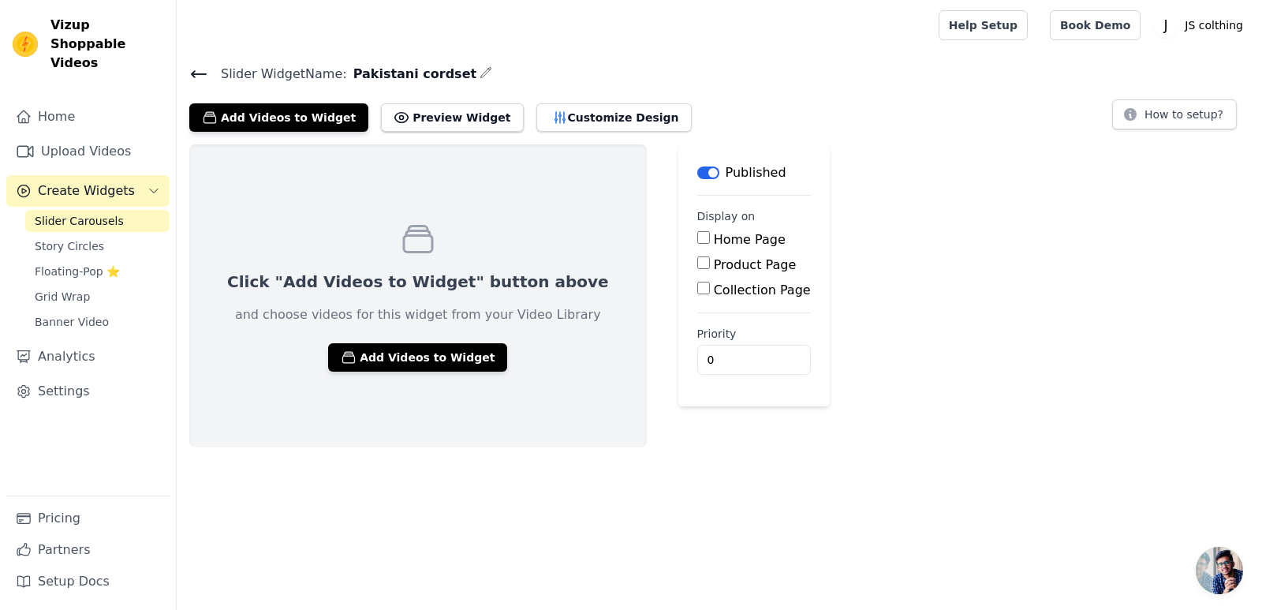
click at [697, 291] on input "Collection Page" at bounding box center [703, 288] width 13 height 13
checkbox input "true"
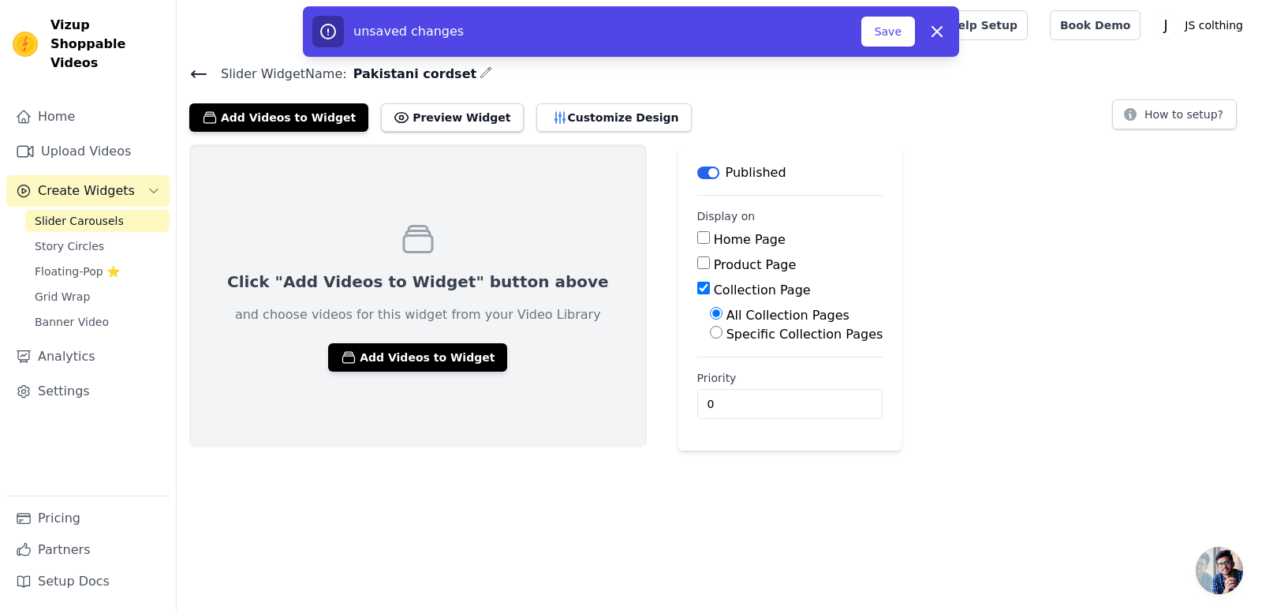
click at [710, 337] on input "Specific Collection Pages" at bounding box center [716, 332] width 13 height 13
radio input "true"
click at [710, 369] on button "Select Collection Pages" at bounding box center [784, 370] width 149 height 27
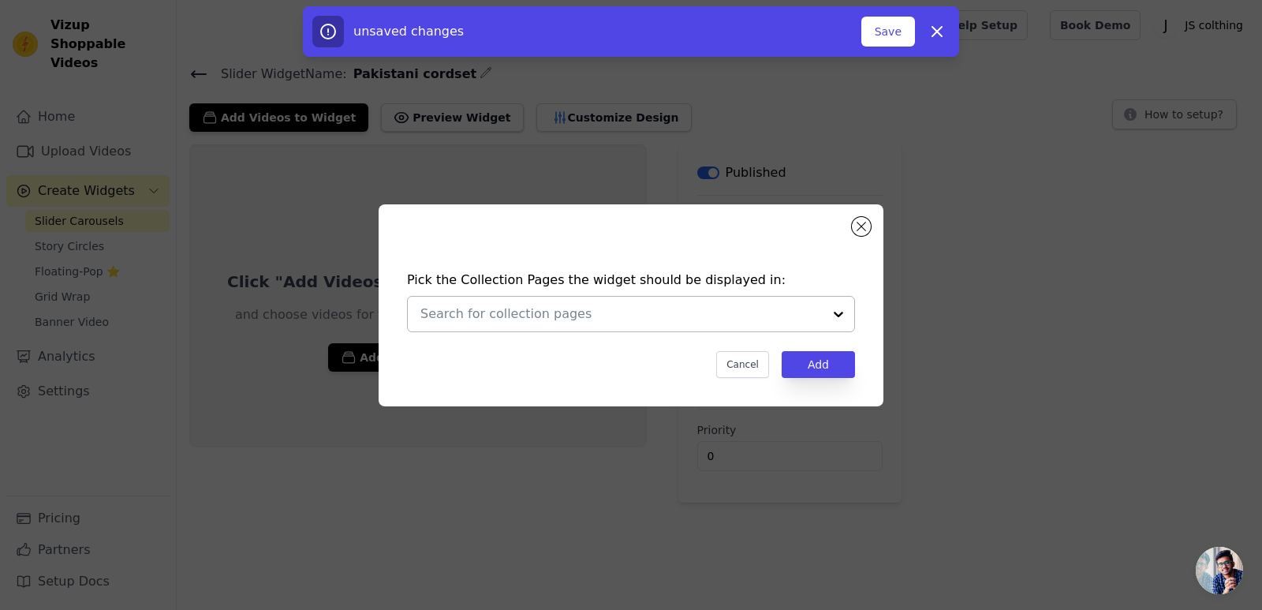
click at [843, 309] on div at bounding box center [839, 314] width 32 height 35
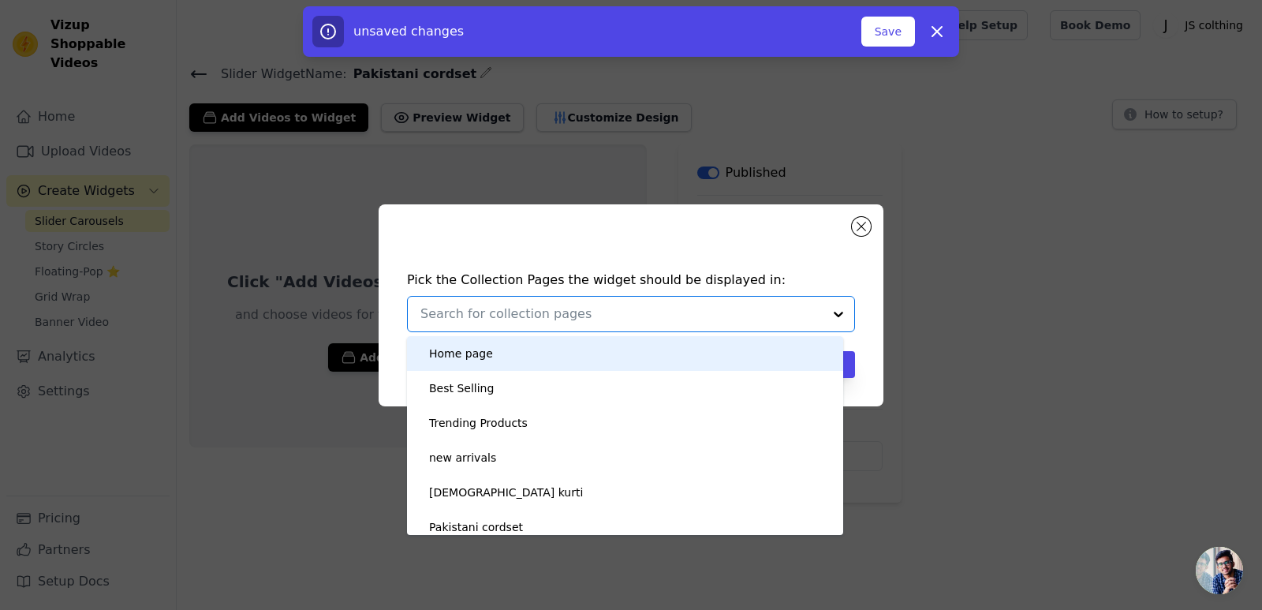
click at [841, 314] on div at bounding box center [839, 314] width 32 height 35
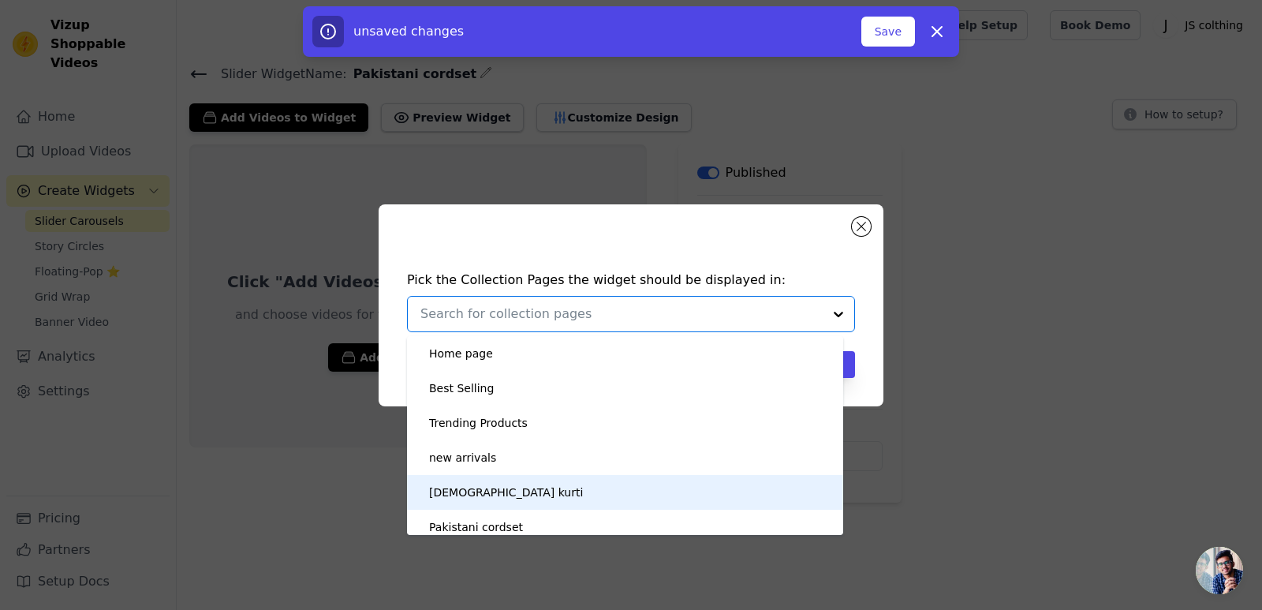
scroll to position [79, 0]
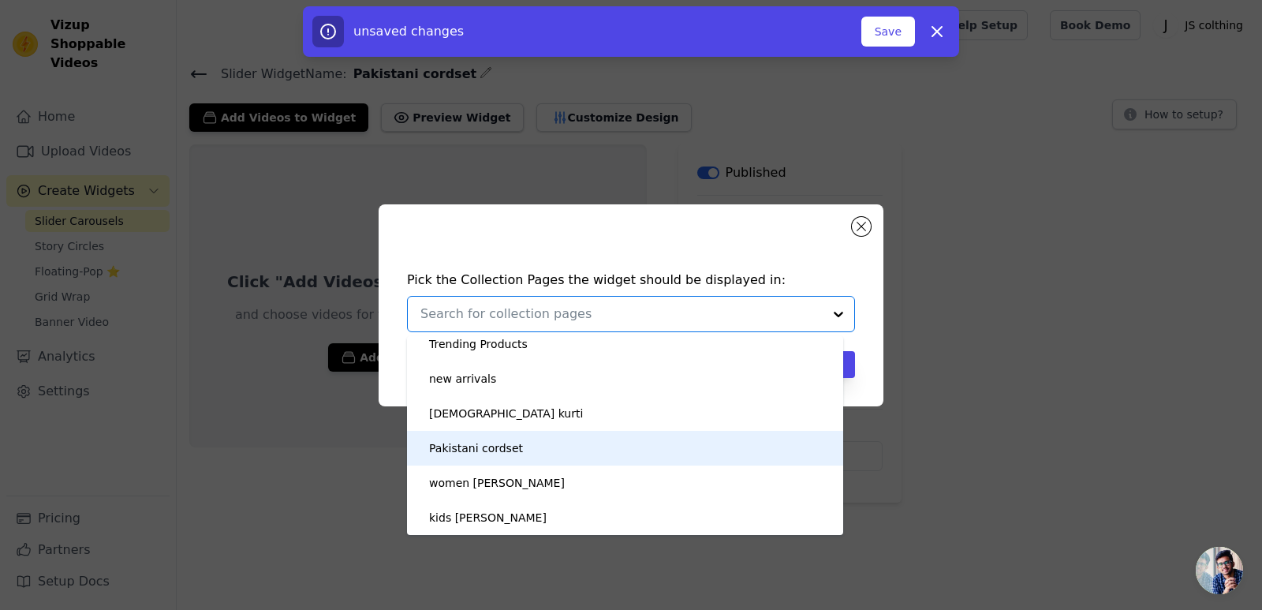
click at [506, 444] on div "Pakistani cordset" at bounding box center [476, 448] width 94 height 35
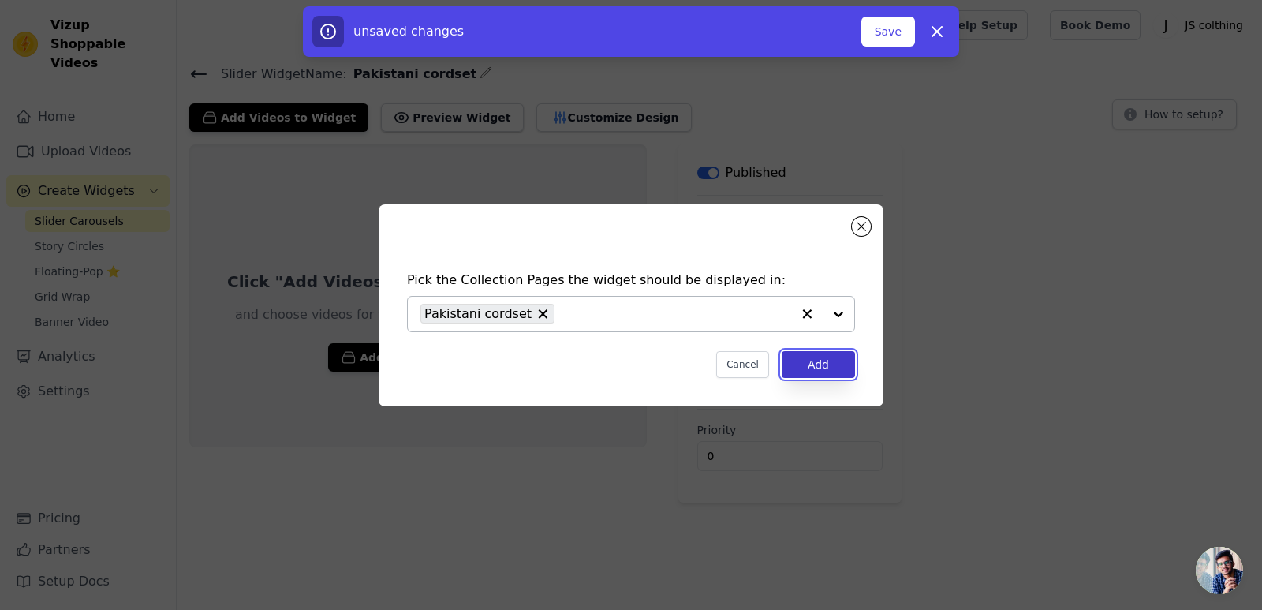
click at [813, 364] on button "Add" at bounding box center [818, 364] width 73 height 27
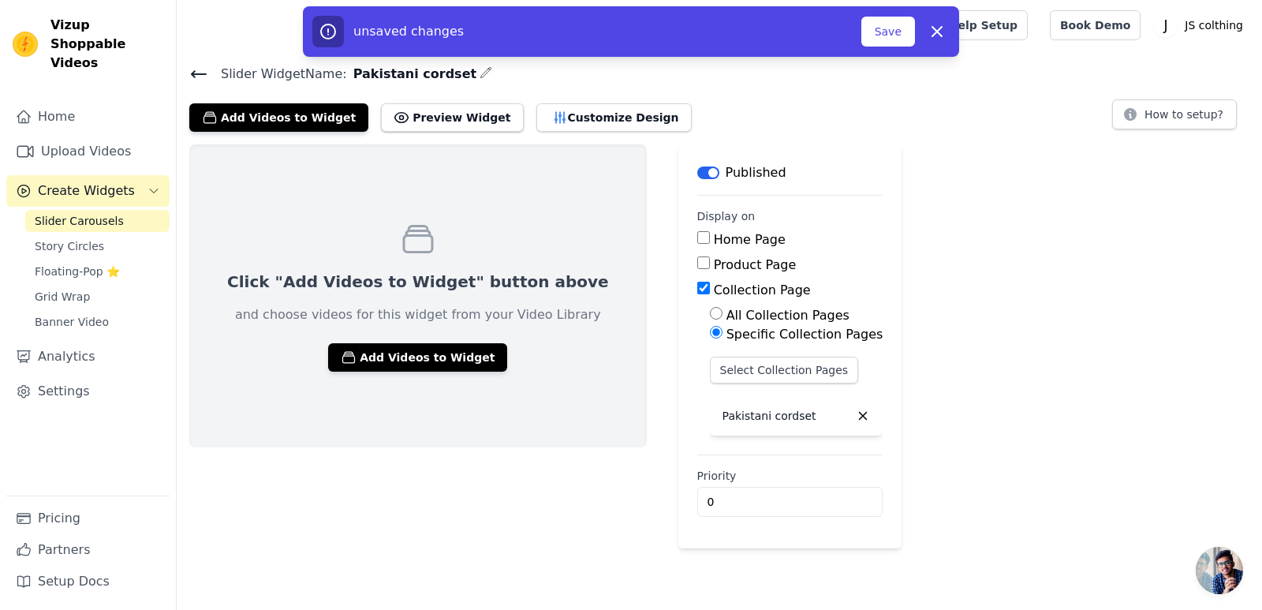
click at [697, 263] on input "Product Page" at bounding box center [703, 262] width 13 height 13
checkbox input "true"
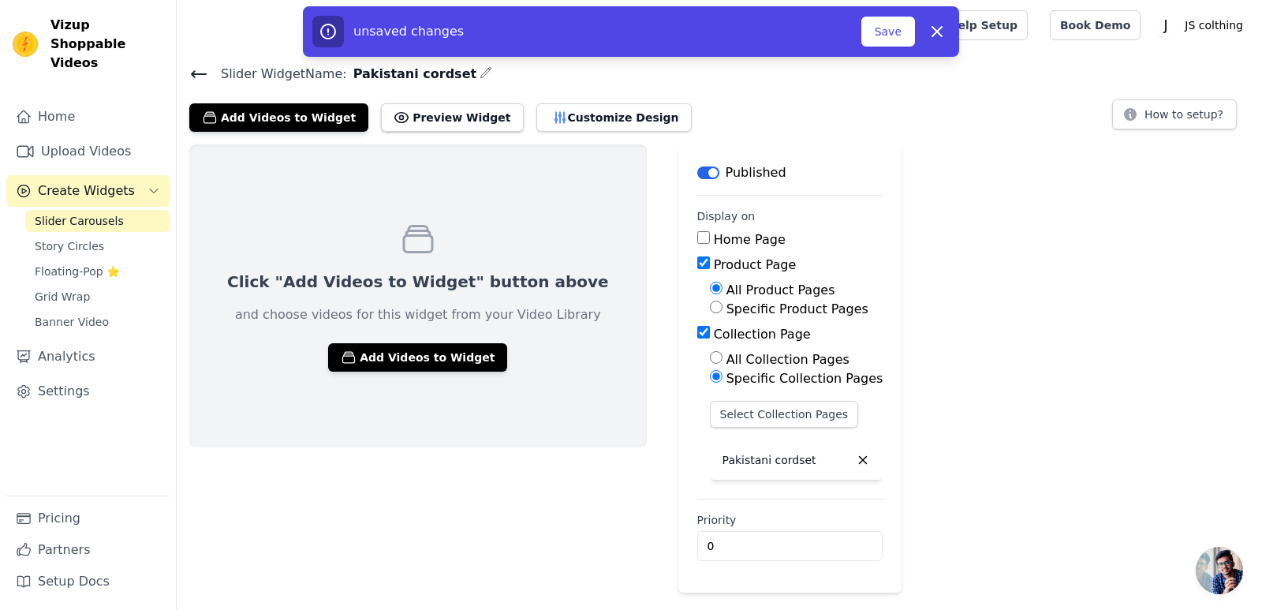
click at [710, 305] on input "Specific Product Pages" at bounding box center [716, 307] width 13 height 13
radio input "true"
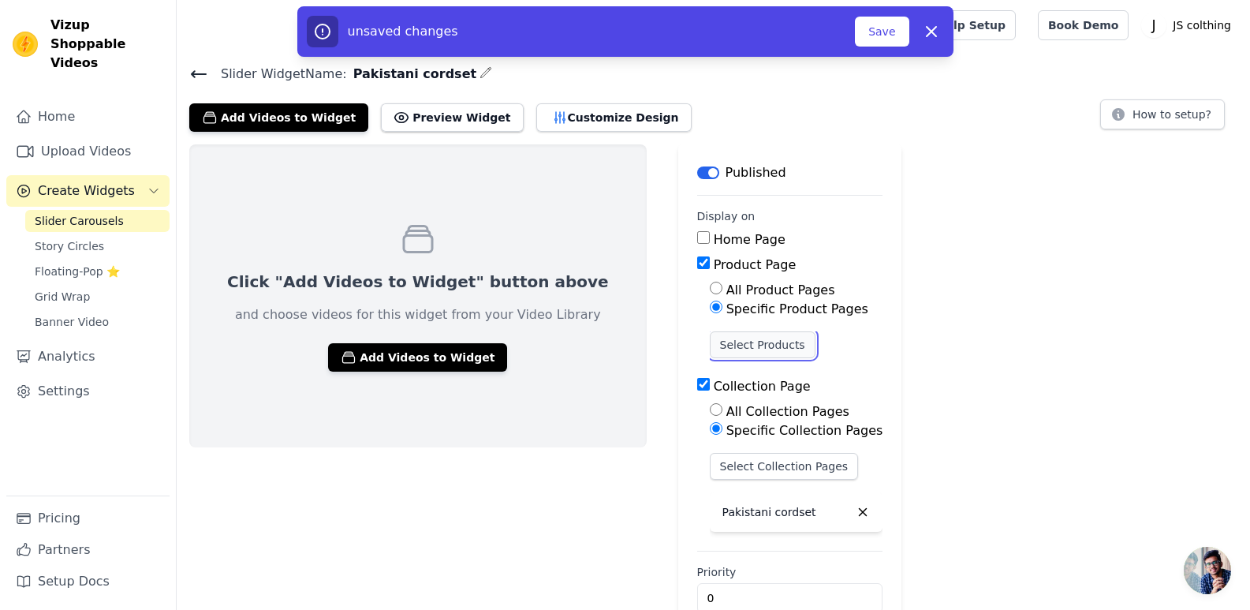
click at [710, 342] on button "Select Products" at bounding box center [763, 344] width 106 height 27
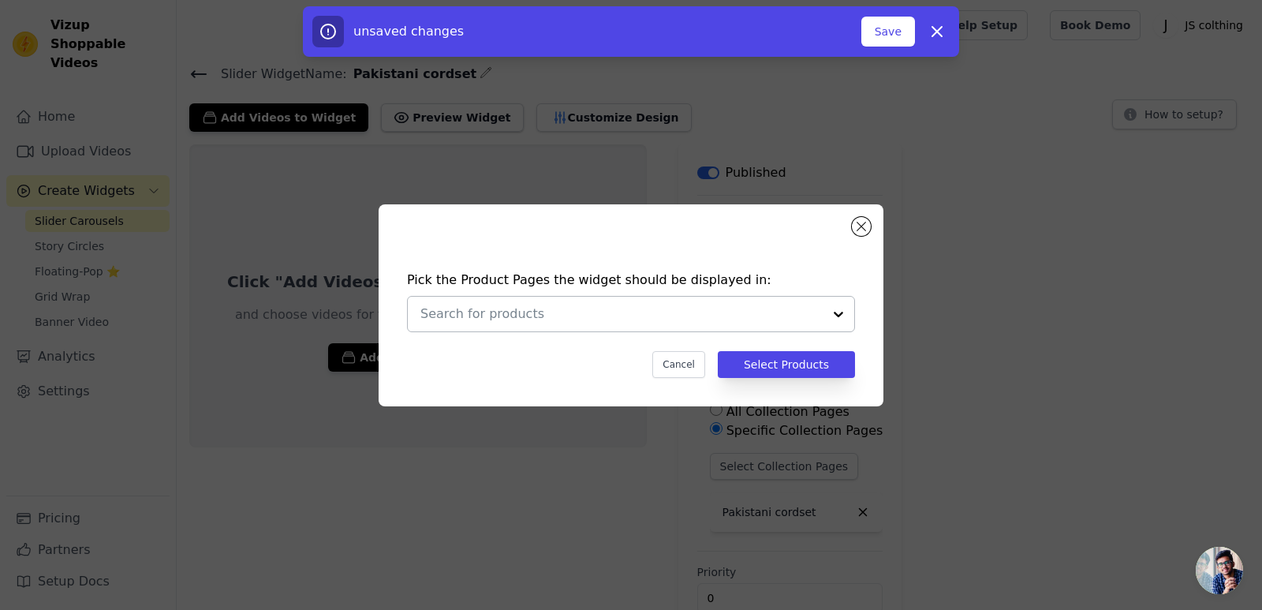
click at [838, 316] on div at bounding box center [839, 314] width 32 height 35
click at [861, 218] on button "Close modal" at bounding box center [861, 226] width 19 height 19
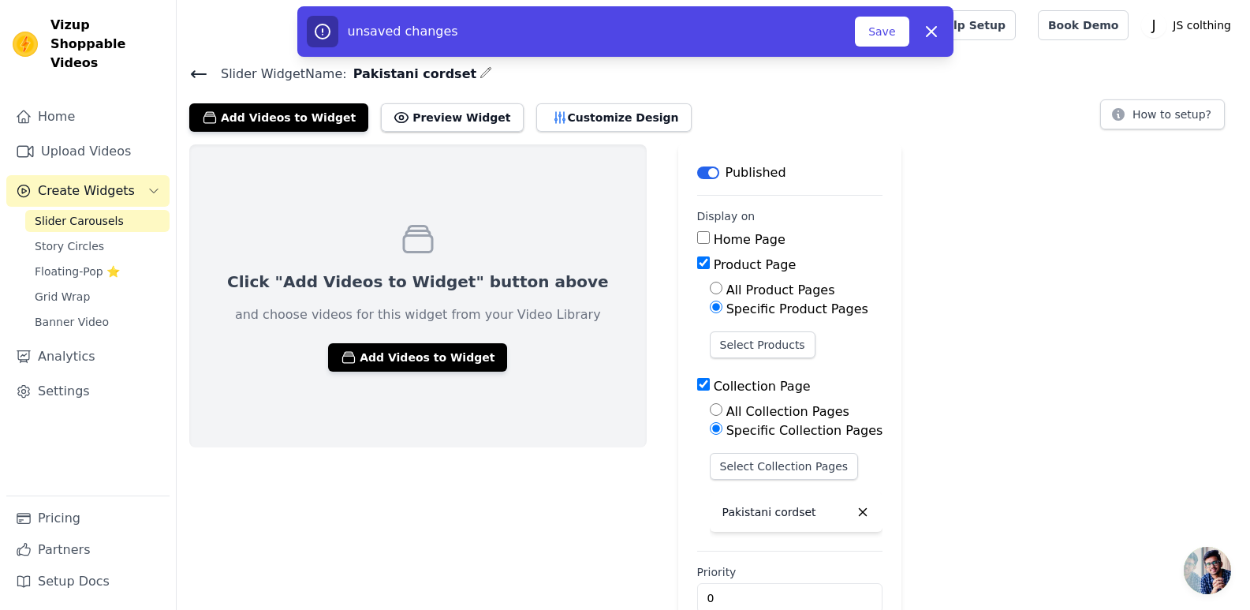
click at [697, 264] on input "Product Page" at bounding box center [703, 262] width 13 height 13
checkbox input "false"
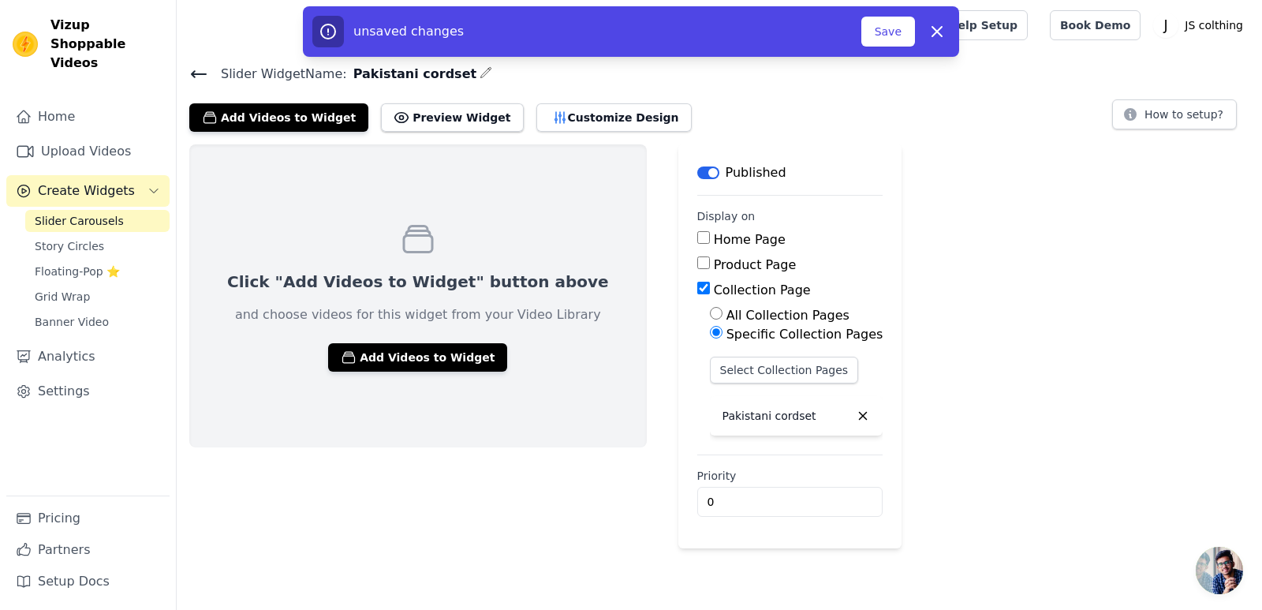
click at [697, 239] on input "Home Page" at bounding box center [703, 237] width 13 height 13
checkbox input "true"
click at [767, 504] on input "0" at bounding box center [790, 502] width 186 height 30
type input "1"
click at [766, 494] on input "1" at bounding box center [790, 502] width 186 height 30
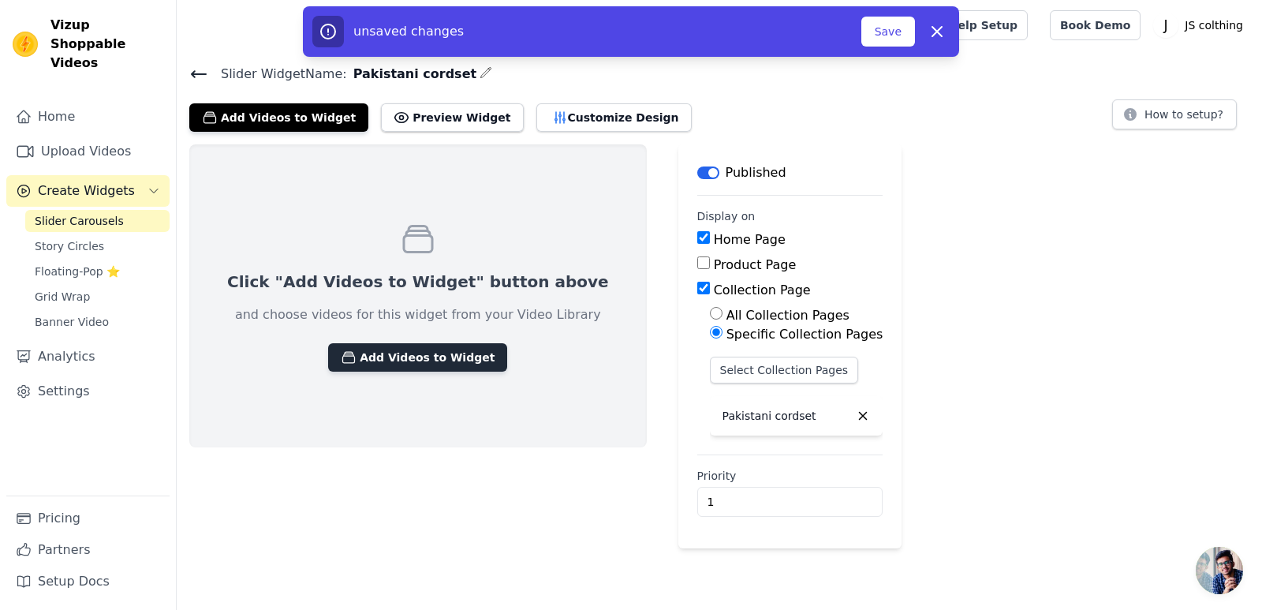
click at [417, 354] on button "Add Videos to Widget" at bounding box center [417, 357] width 179 height 28
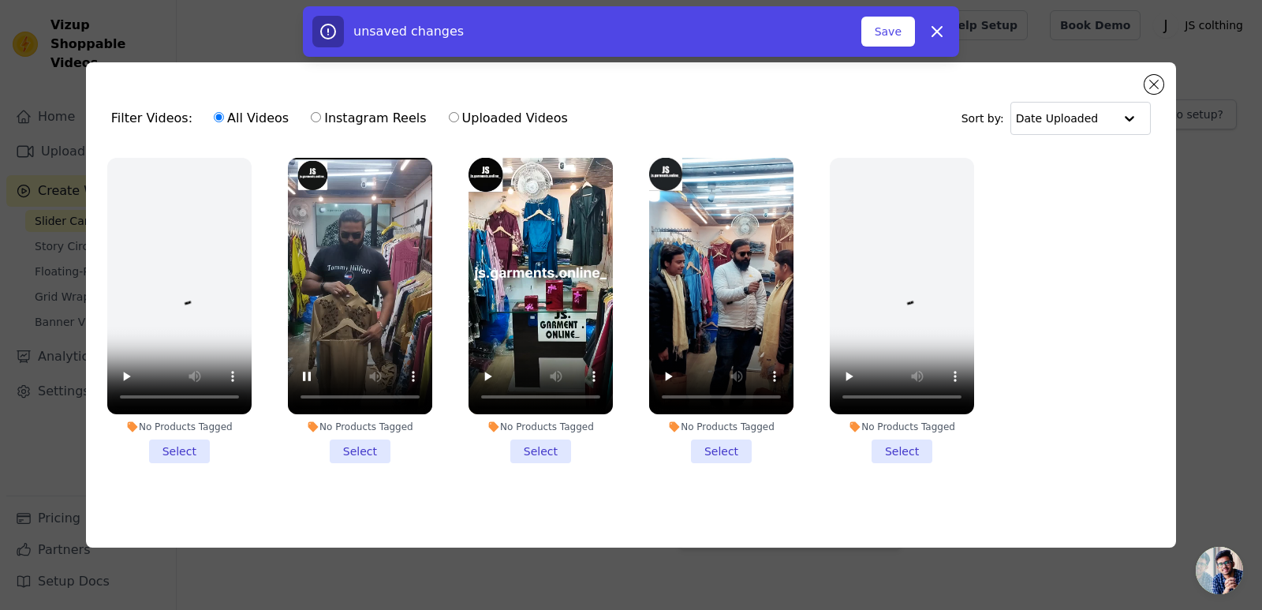
click at [355, 443] on li "No Products Tagged Select" at bounding box center [360, 310] width 144 height 305
click at [0, 0] on input "No Products Tagged Select" at bounding box center [0, 0] width 0 height 0
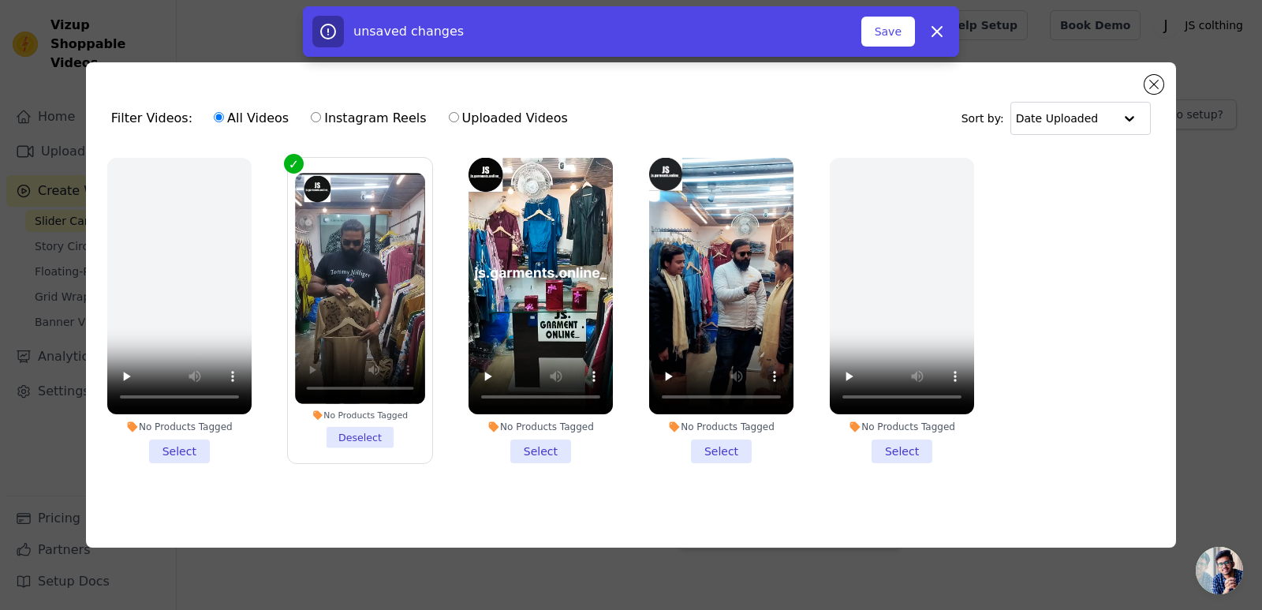
click at [531, 449] on li "No Products Tagged Select" at bounding box center [541, 310] width 144 height 305
click at [0, 0] on input "No Products Tagged Select" at bounding box center [0, 0] width 0 height 0
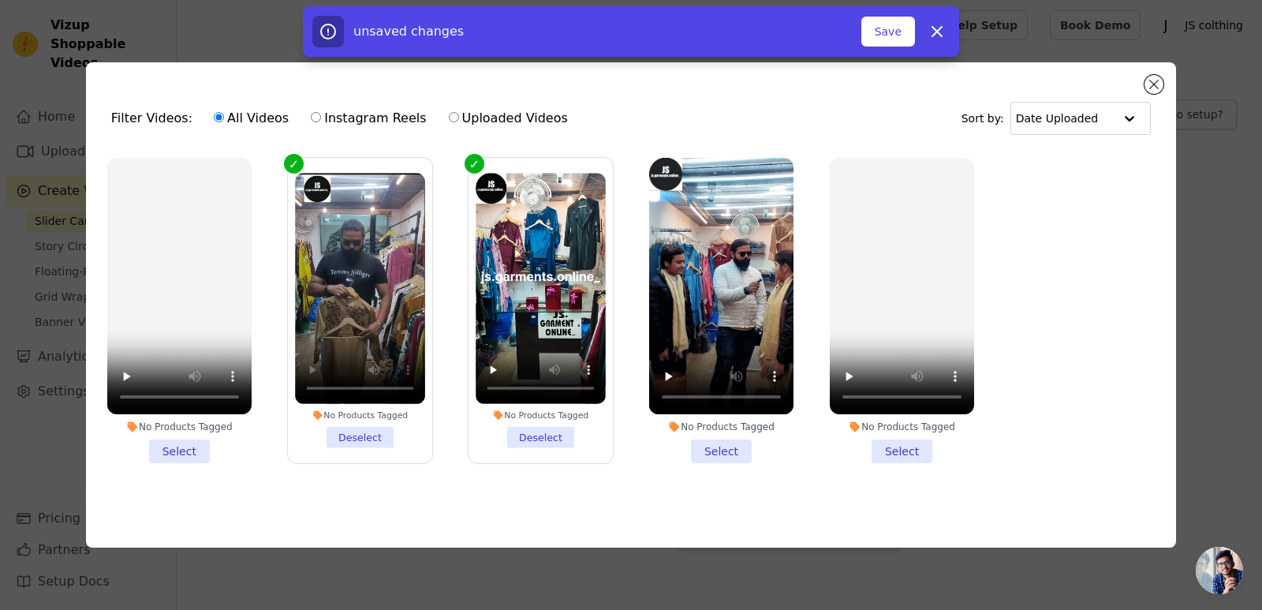
click at [715, 446] on li "No Products Tagged Select" at bounding box center [721, 310] width 144 height 305
click at [0, 0] on input "No Products Tagged Select" at bounding box center [0, 0] width 0 height 0
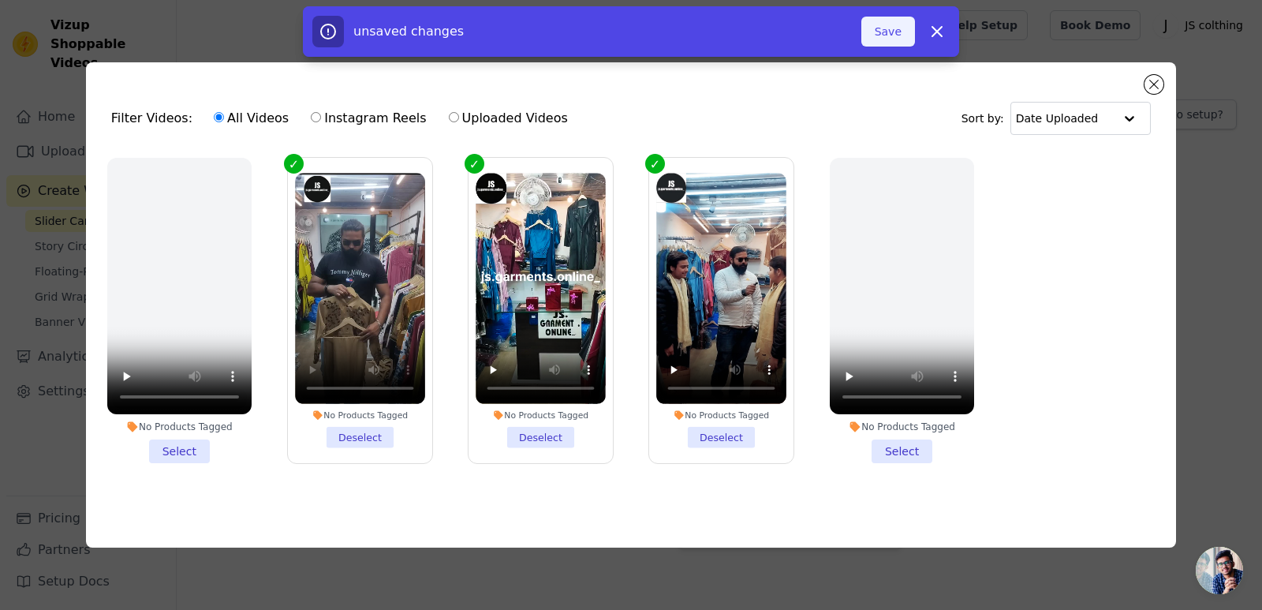
click at [890, 35] on button "Save" at bounding box center [888, 32] width 54 height 30
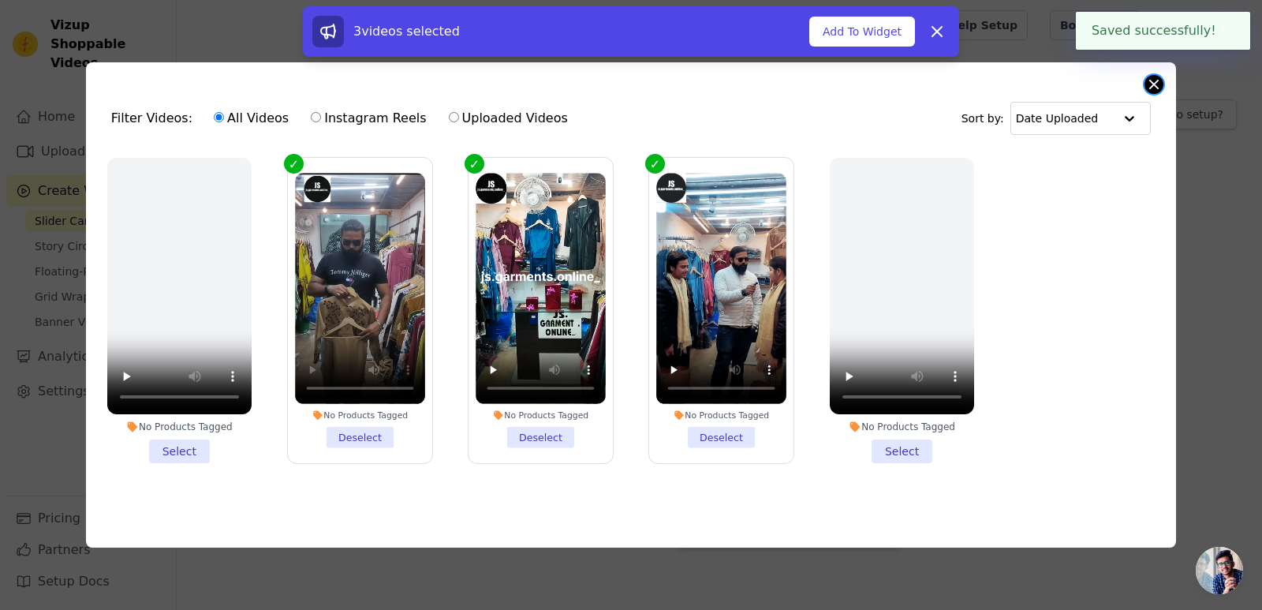
click at [1156, 79] on button "Close modal" at bounding box center [1154, 84] width 19 height 19
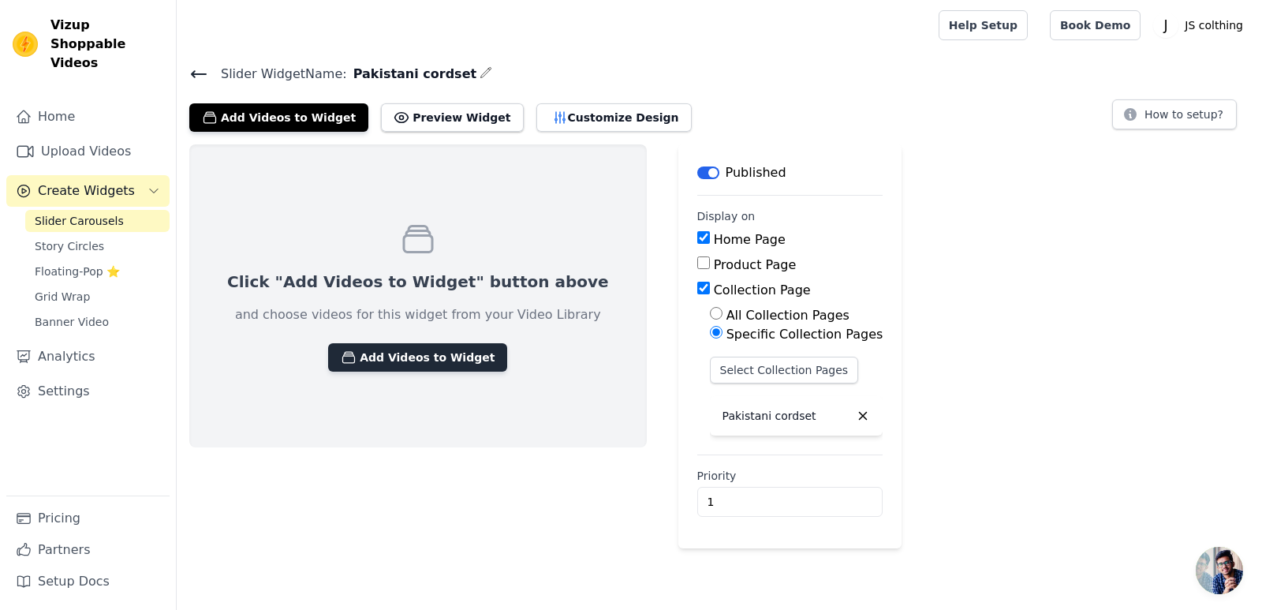
click at [409, 349] on button "Add Videos to Widget" at bounding box center [417, 357] width 179 height 28
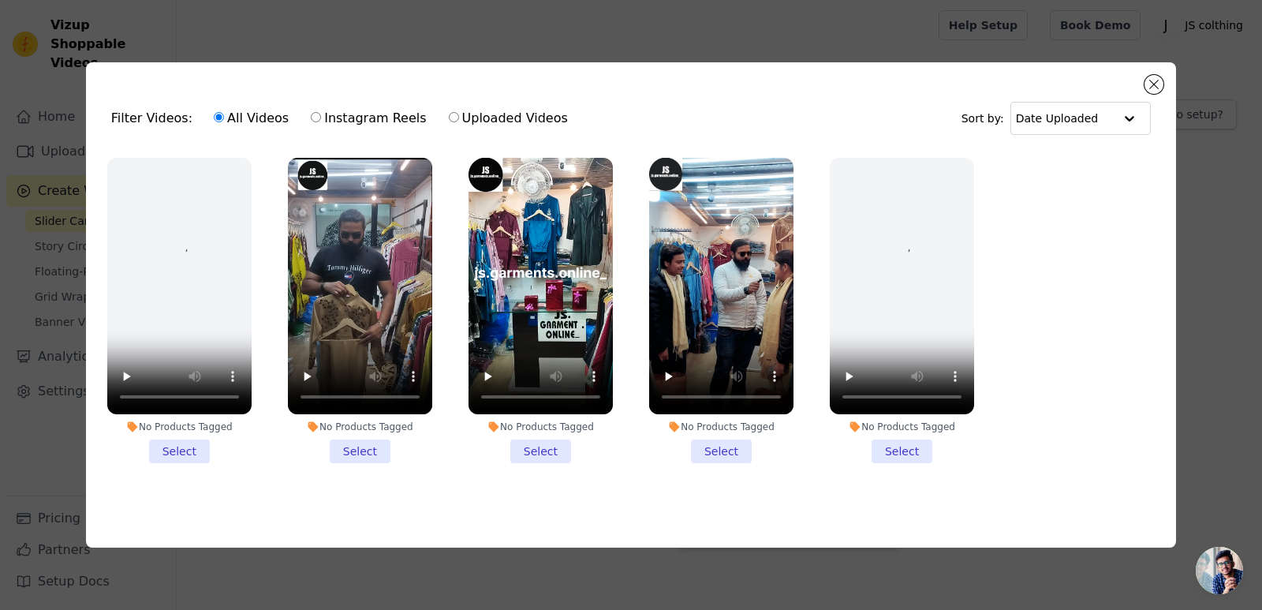
click at [380, 449] on li "No Products Tagged Select" at bounding box center [360, 310] width 144 height 305
click at [0, 0] on input "No Products Tagged Select" at bounding box center [0, 0] width 0 height 0
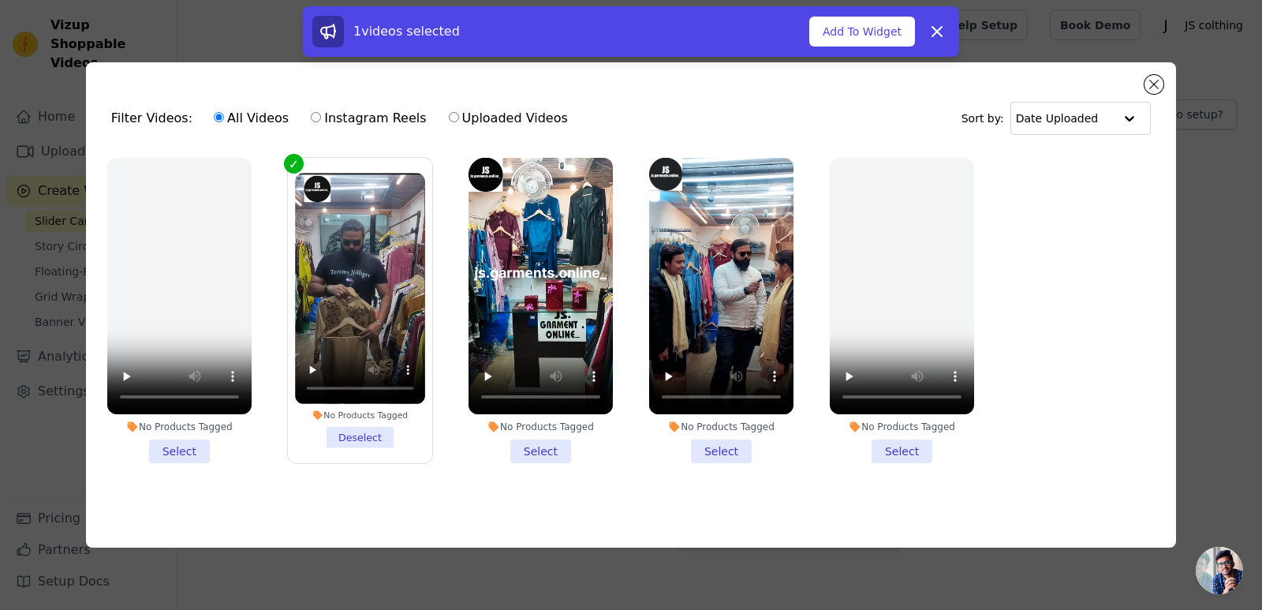
drag, startPoint x: 532, startPoint y: 444, endPoint x: 600, endPoint y: 463, distance: 71.2
click at [540, 447] on li "No Products Tagged Select" at bounding box center [541, 310] width 144 height 305
click at [722, 446] on li "No Products Tagged Select" at bounding box center [721, 310] width 144 height 305
click at [0, 0] on input "No Products Tagged Select" at bounding box center [0, 0] width 0 height 0
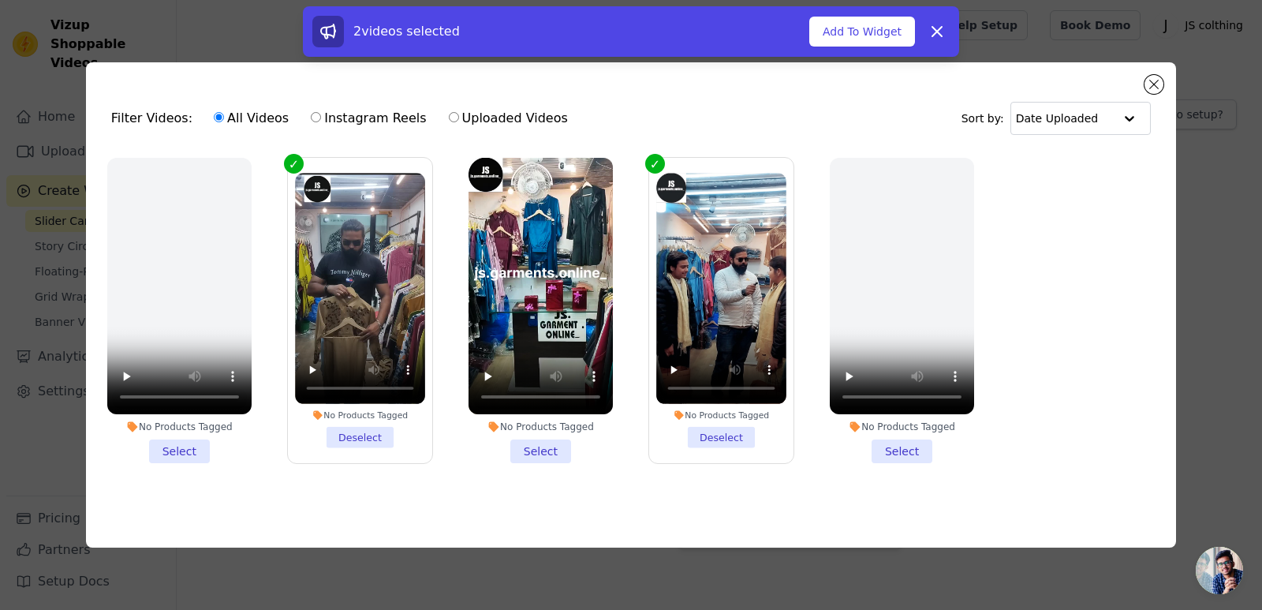
click at [546, 447] on li "No Products Tagged Select" at bounding box center [541, 310] width 144 height 305
click at [0, 0] on input "No Products Tagged Select" at bounding box center [0, 0] width 0 height 0
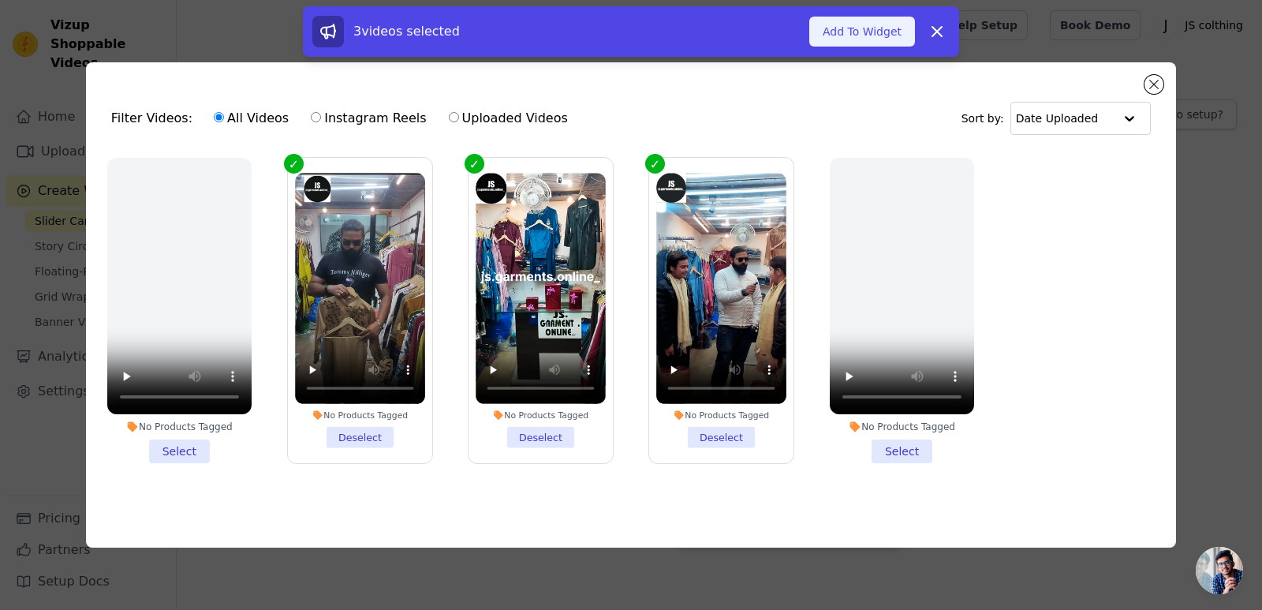
click at [846, 29] on button "Add To Widget" at bounding box center [862, 32] width 106 height 30
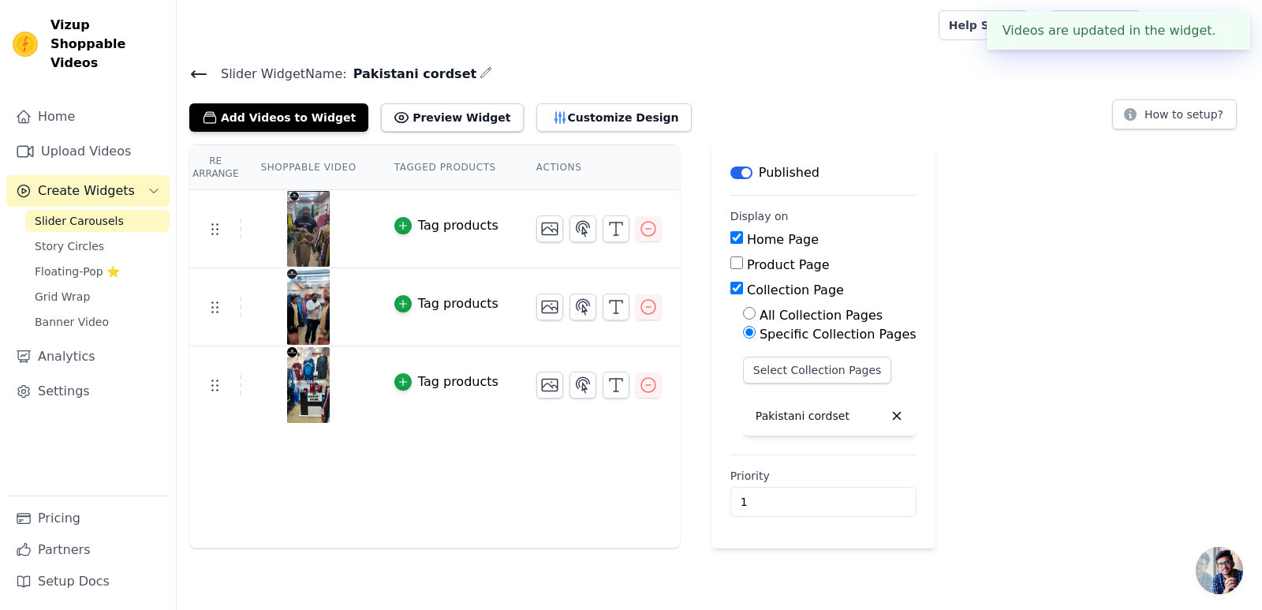
click at [1226, 32] on button "✖" at bounding box center [1225, 30] width 18 height 19
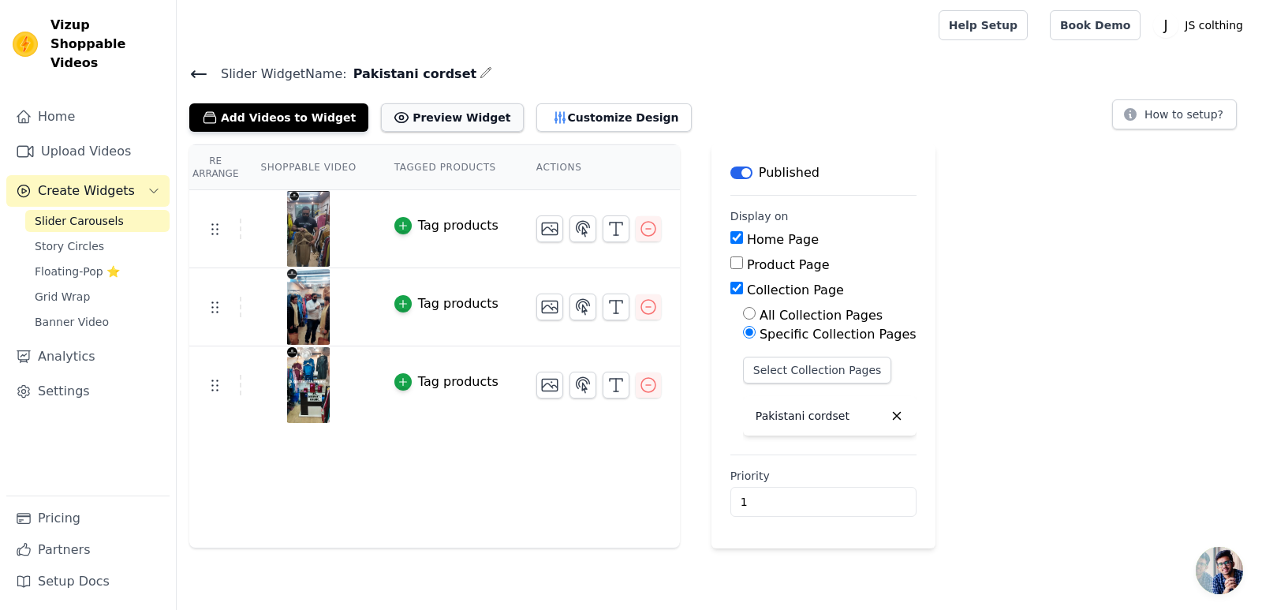
click at [417, 117] on button "Preview Widget" at bounding box center [452, 117] width 142 height 28
